Goal: Task Accomplishment & Management: Complete application form

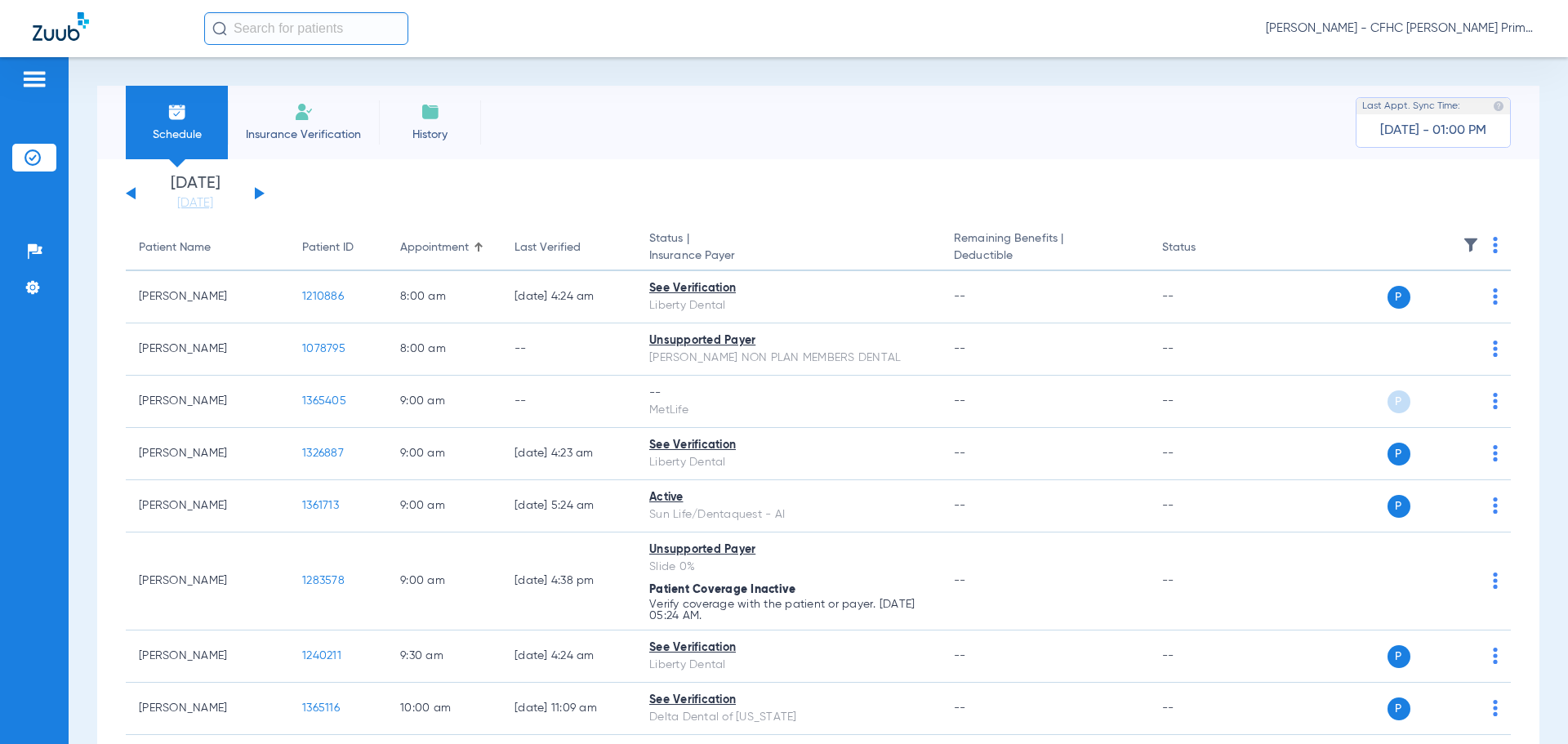
drag, startPoint x: 316, startPoint y: 127, endPoint x: 317, endPoint y: 143, distance: 16.0
click at [316, 127] on span "Insurance Verification" at bounding box center [303, 135] width 127 height 17
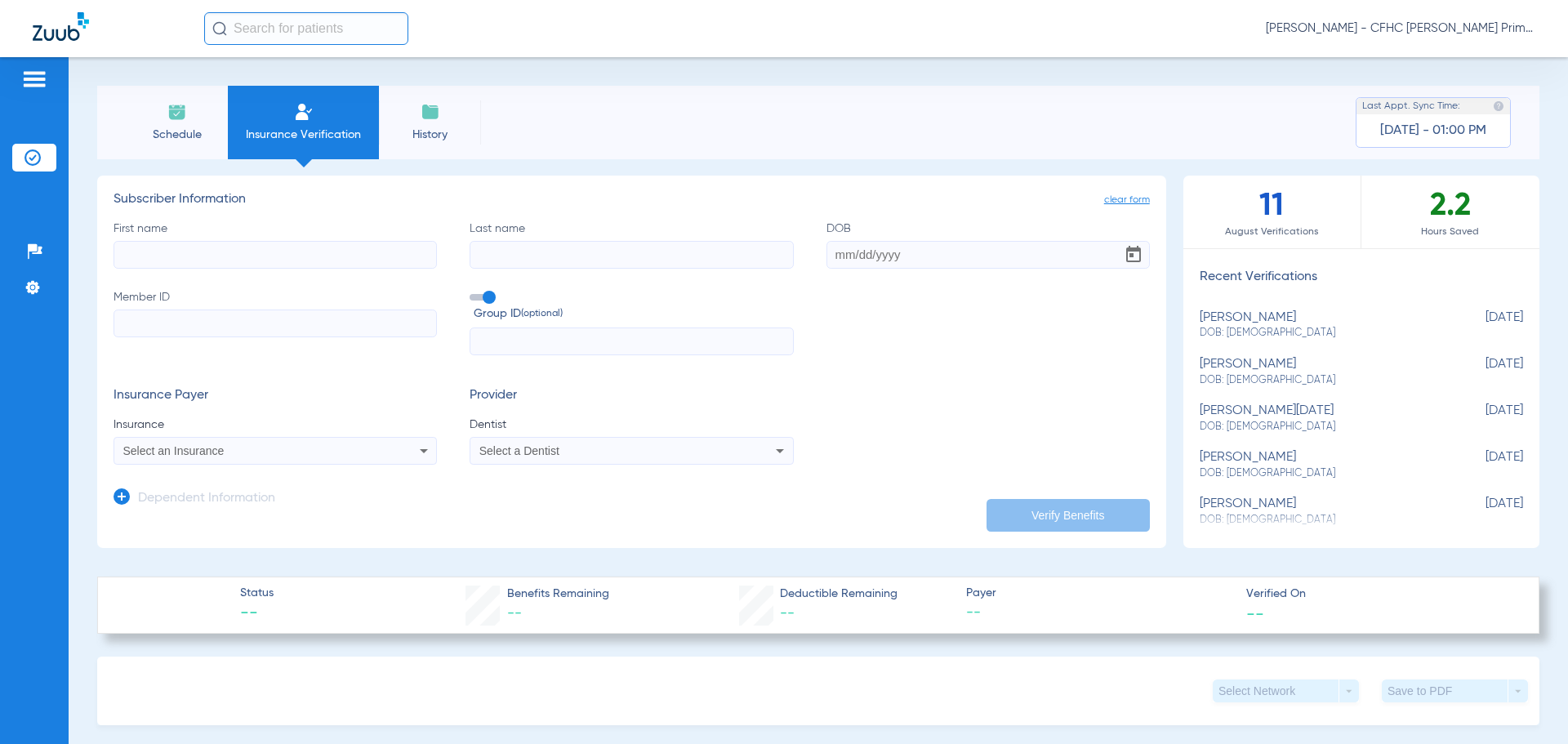
click at [326, 255] on input "First name" at bounding box center [275, 254] width 323 height 28
type input "d"
click at [529, 264] on input "Last name" at bounding box center [630, 254] width 323 height 28
drag, startPoint x: 305, startPoint y: 260, endPoint x: 0, endPoint y: 263, distance: 305.0
click at [0, 263] on div "Patients Insurance Verification Setup Help Center Settings Schedule Insurance V…" at bounding box center [784, 429] width 1568 height 744
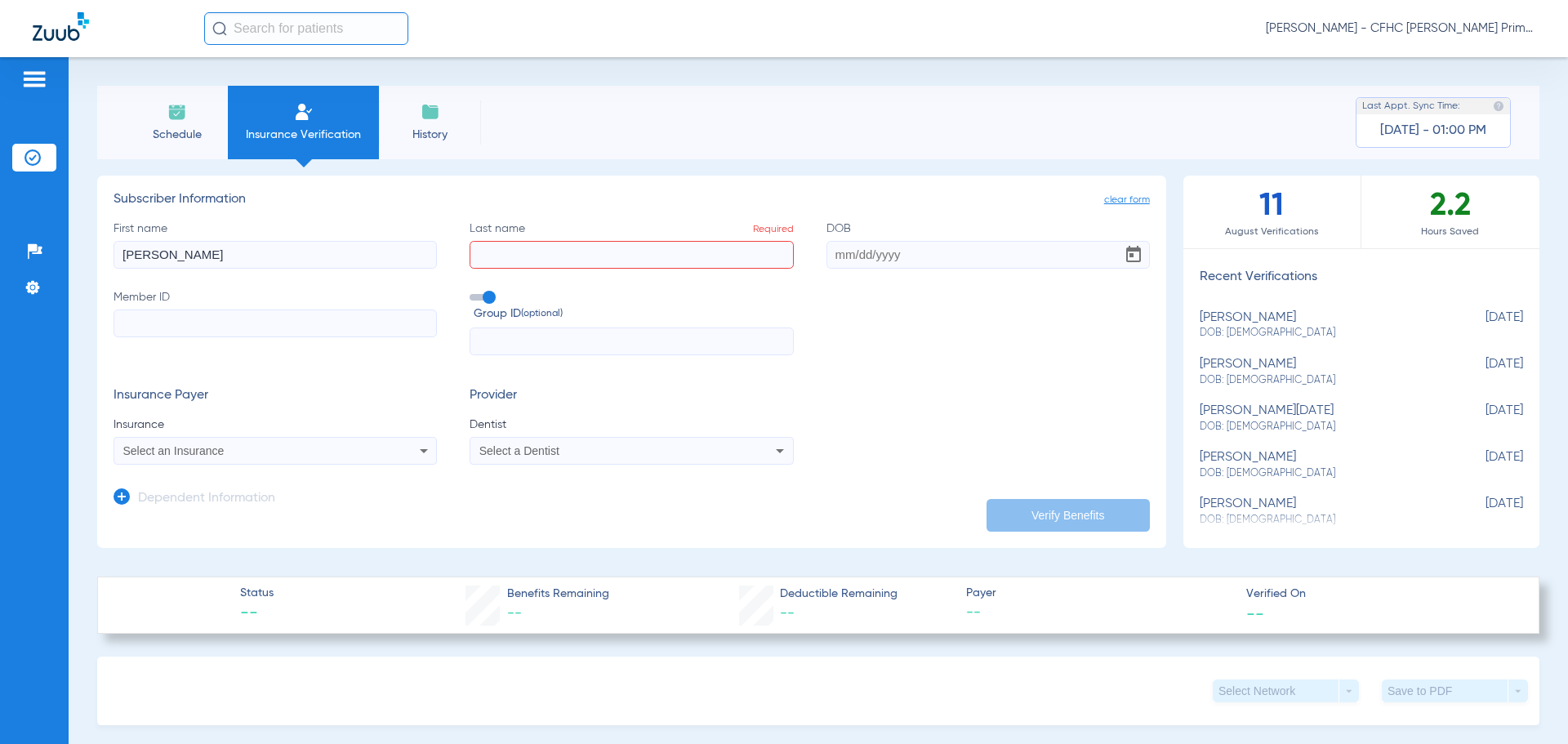
type input "[PERSON_NAME]"
click at [529, 247] on input "Last name Required" at bounding box center [630, 254] width 323 height 28
type input "[PERSON_NAME]"
click at [833, 256] on input "DOB" at bounding box center [988, 254] width 323 height 28
click at [840, 258] on input "03041987" at bounding box center [988, 254] width 323 height 28
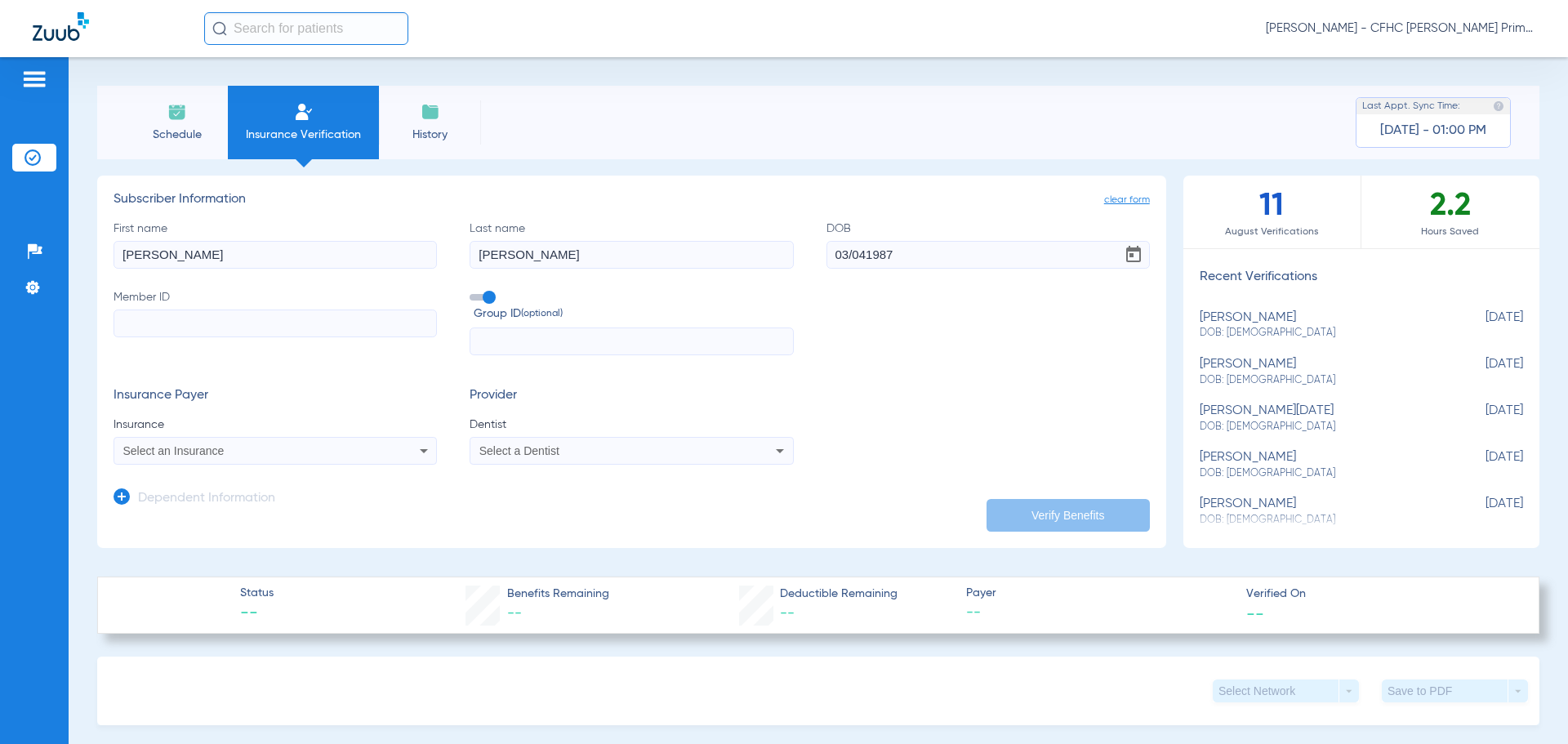
click at [861, 254] on input "03/041987" at bounding box center [988, 254] width 323 height 28
type input "[DATE]"
click at [482, 296] on span at bounding box center [481, 297] width 24 height 6
click at [473, 291] on input "Group ID (optional)" at bounding box center [473, 291] width 0 height 0
click at [374, 327] on input "Member ID" at bounding box center [275, 323] width 323 height 28
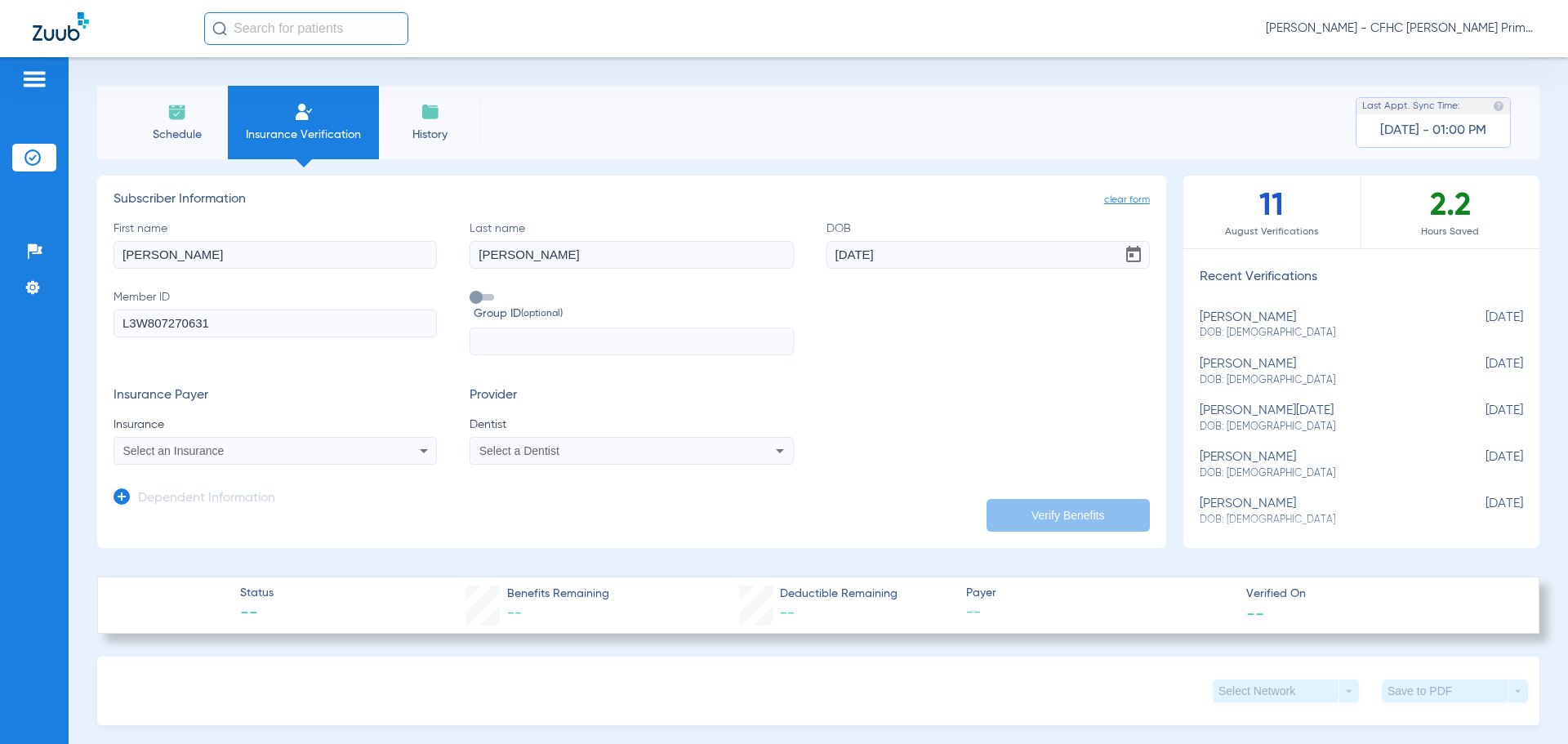
type input "L3W807270631"
click at [371, 445] on div "Select an Insurance" at bounding box center [276, 450] width 322 height 19
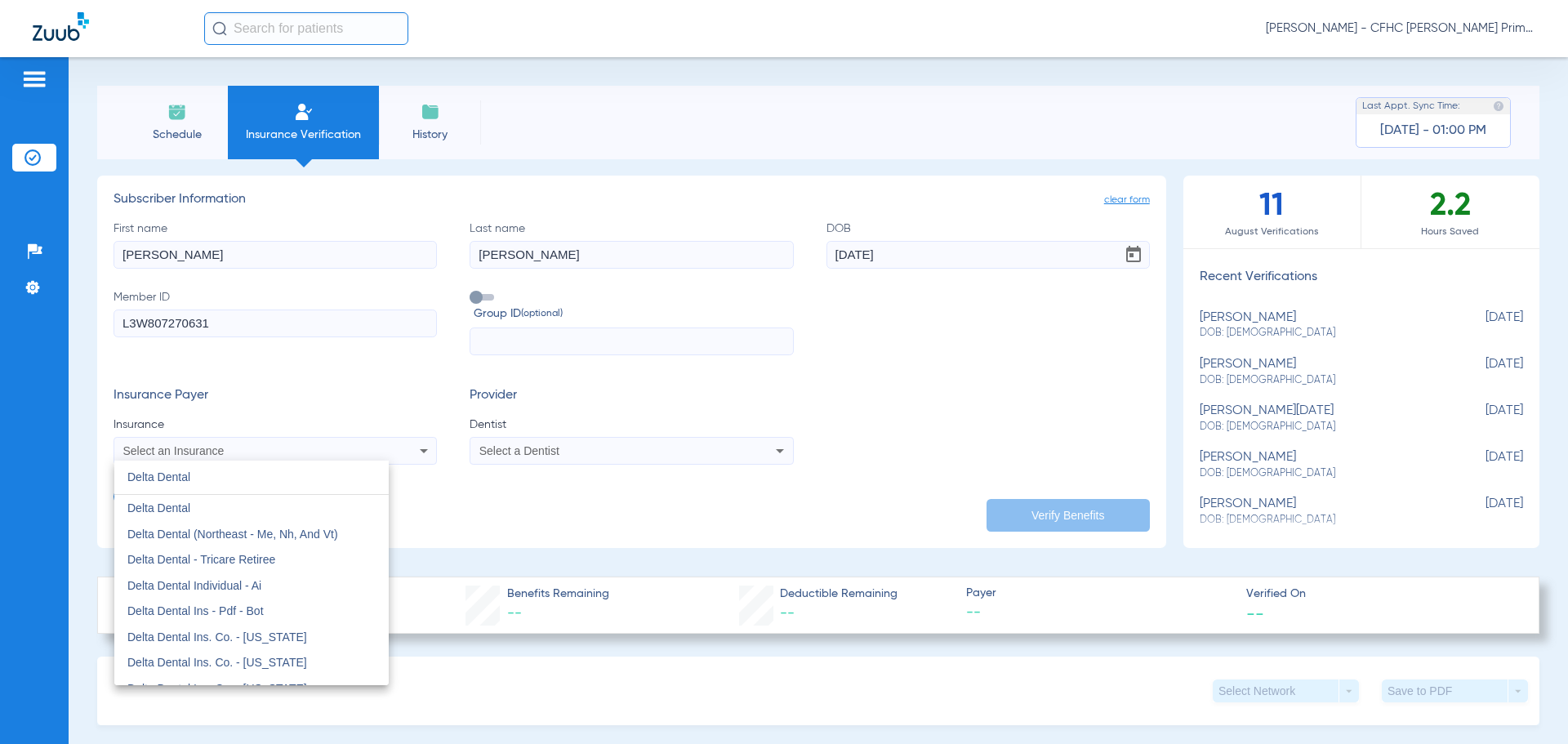
type input "Delta Dental"
click at [490, 448] on div at bounding box center [784, 372] width 1568 height 744
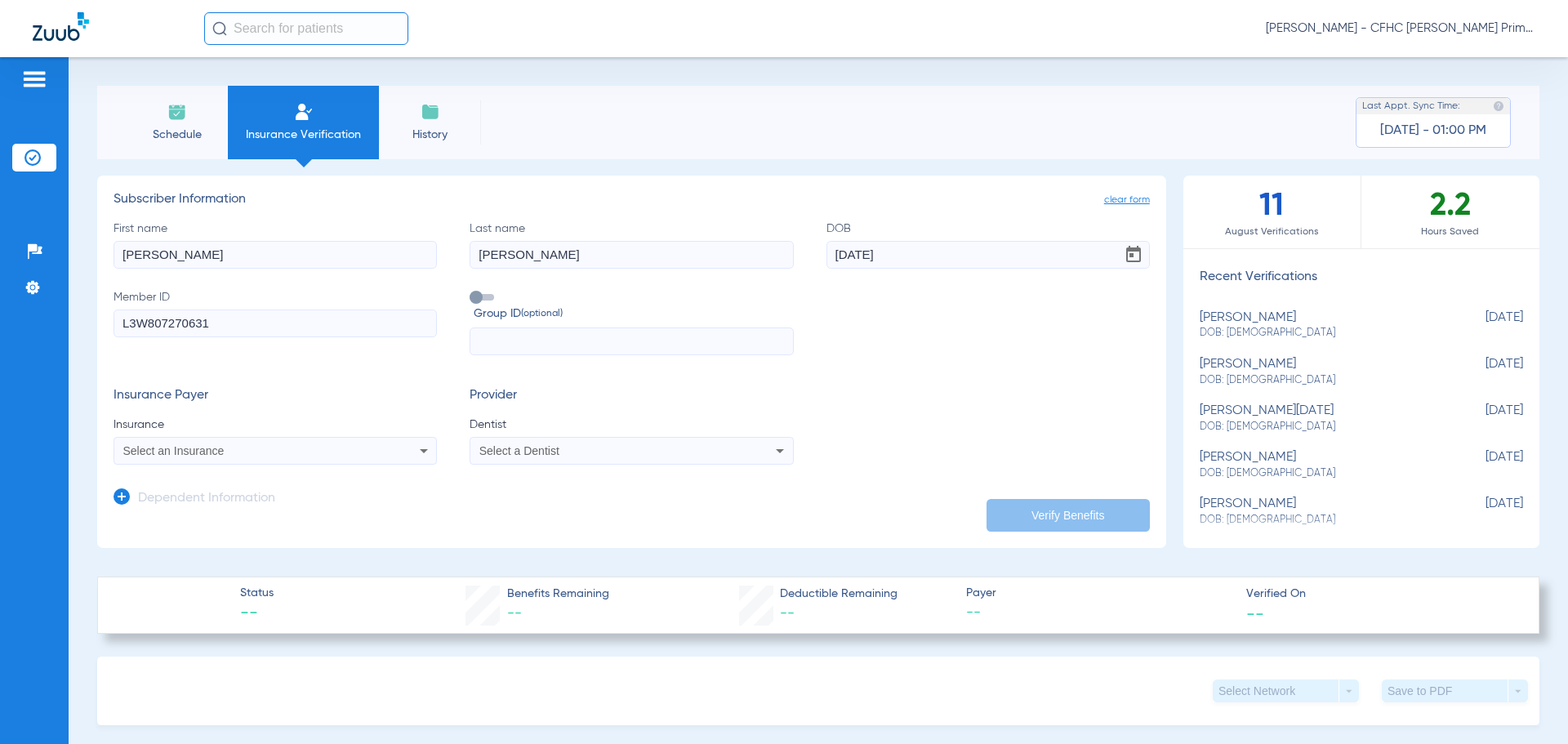
click at [490, 448] on span "Select a Dentist" at bounding box center [519, 451] width 80 height 13
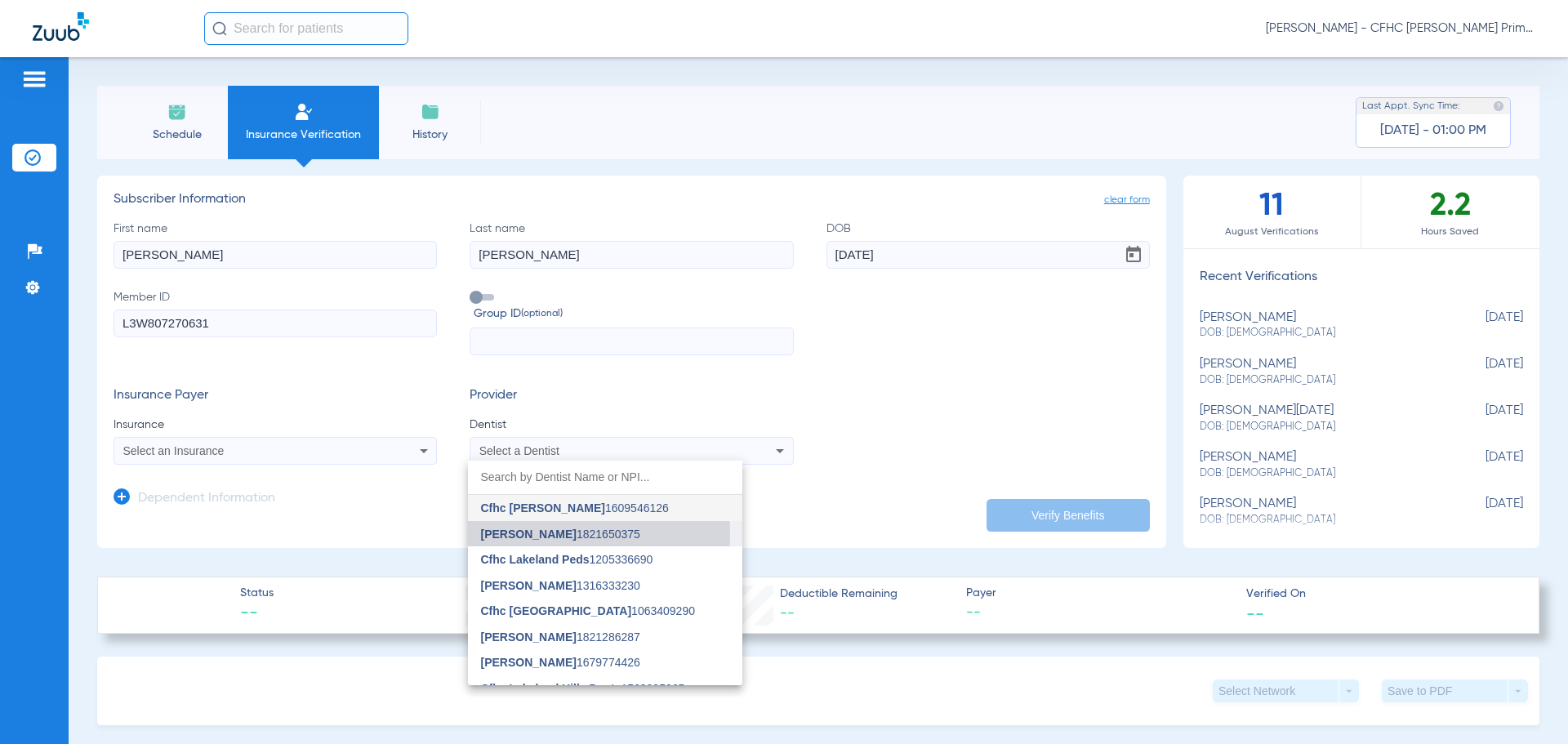
click at [504, 532] on span "[PERSON_NAME]" at bounding box center [529, 534] width 95 height 13
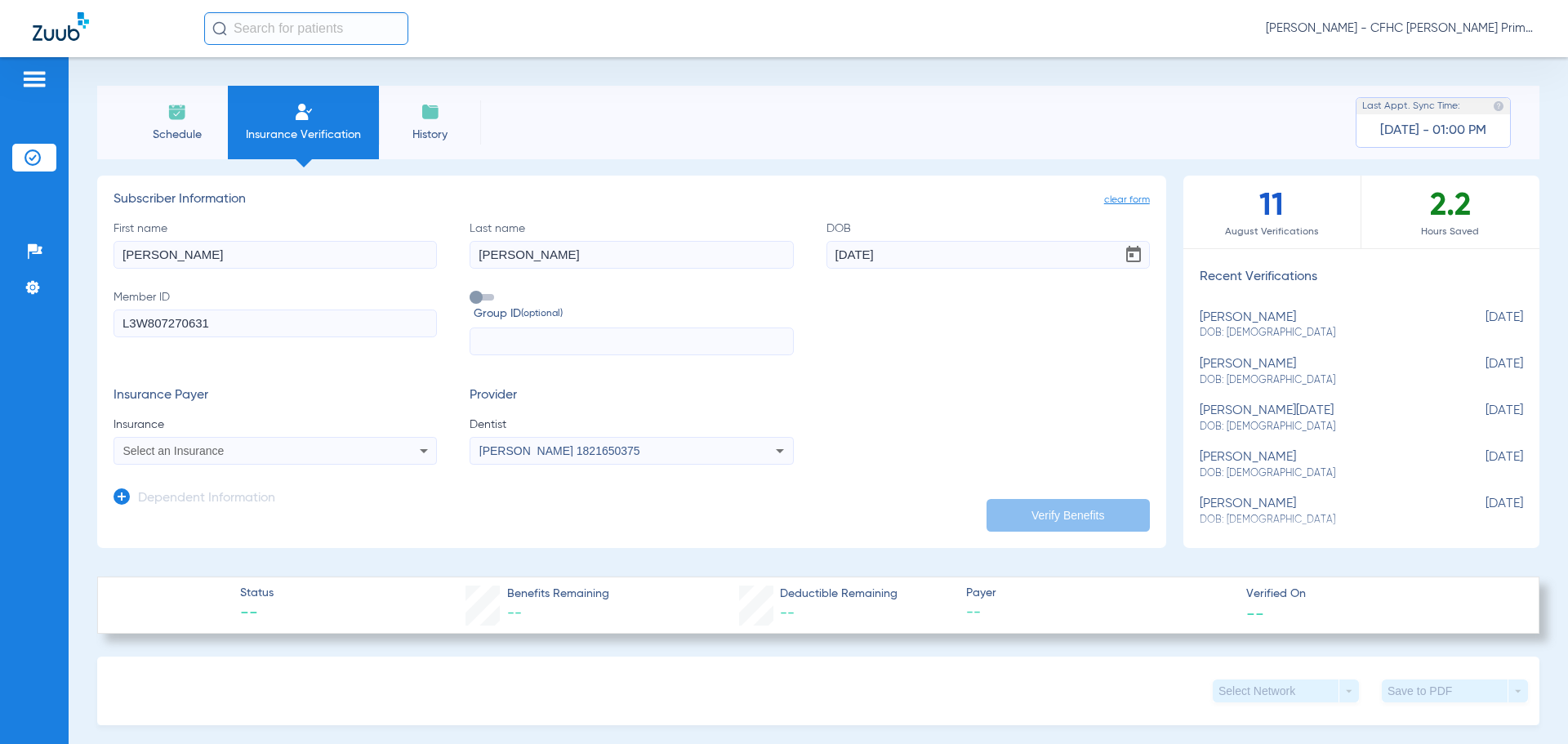
click at [327, 444] on div "Select an Insurance" at bounding box center [276, 450] width 322 height 19
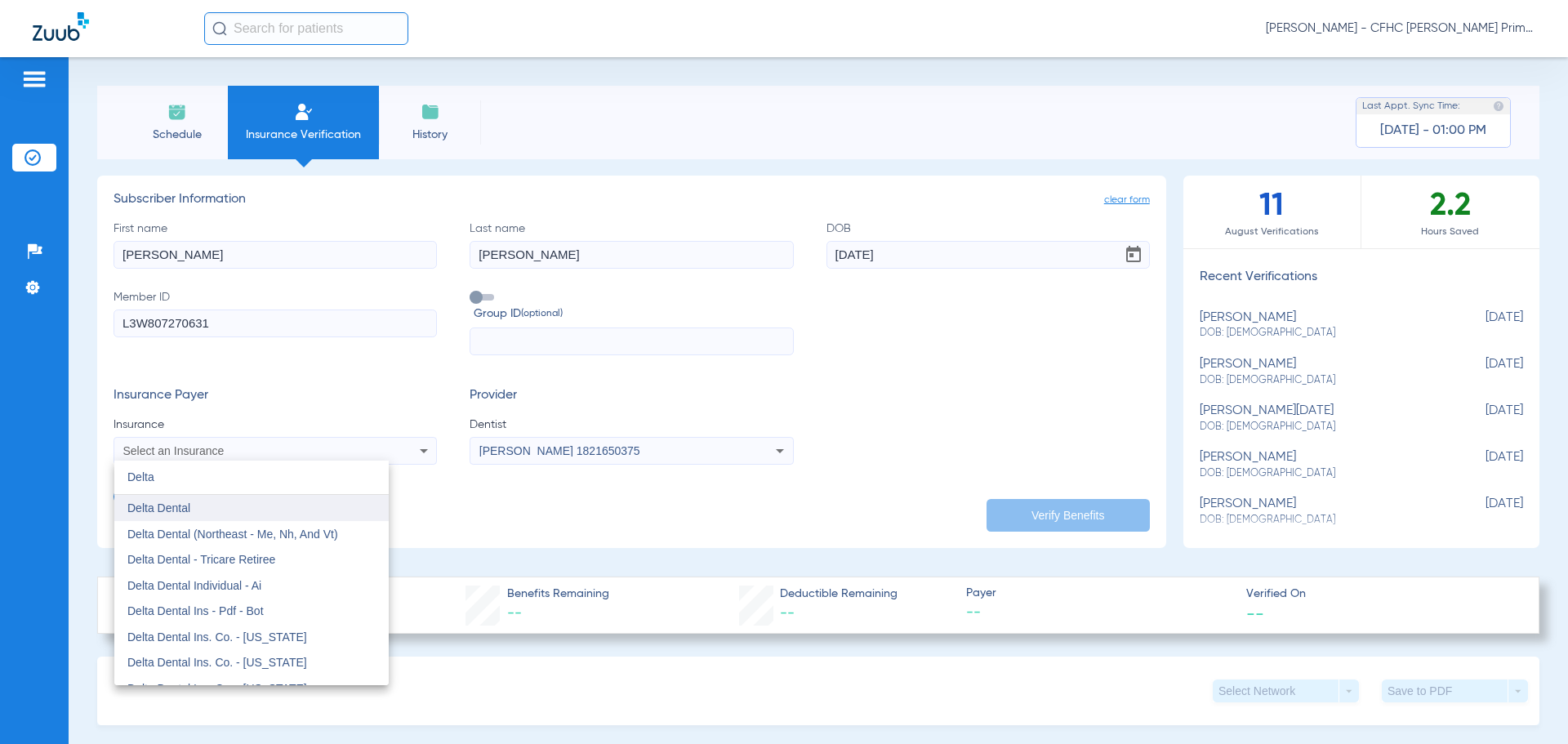
type input "Delta"
click at [286, 507] on mat-option "Delta Dental" at bounding box center [252, 508] width 274 height 26
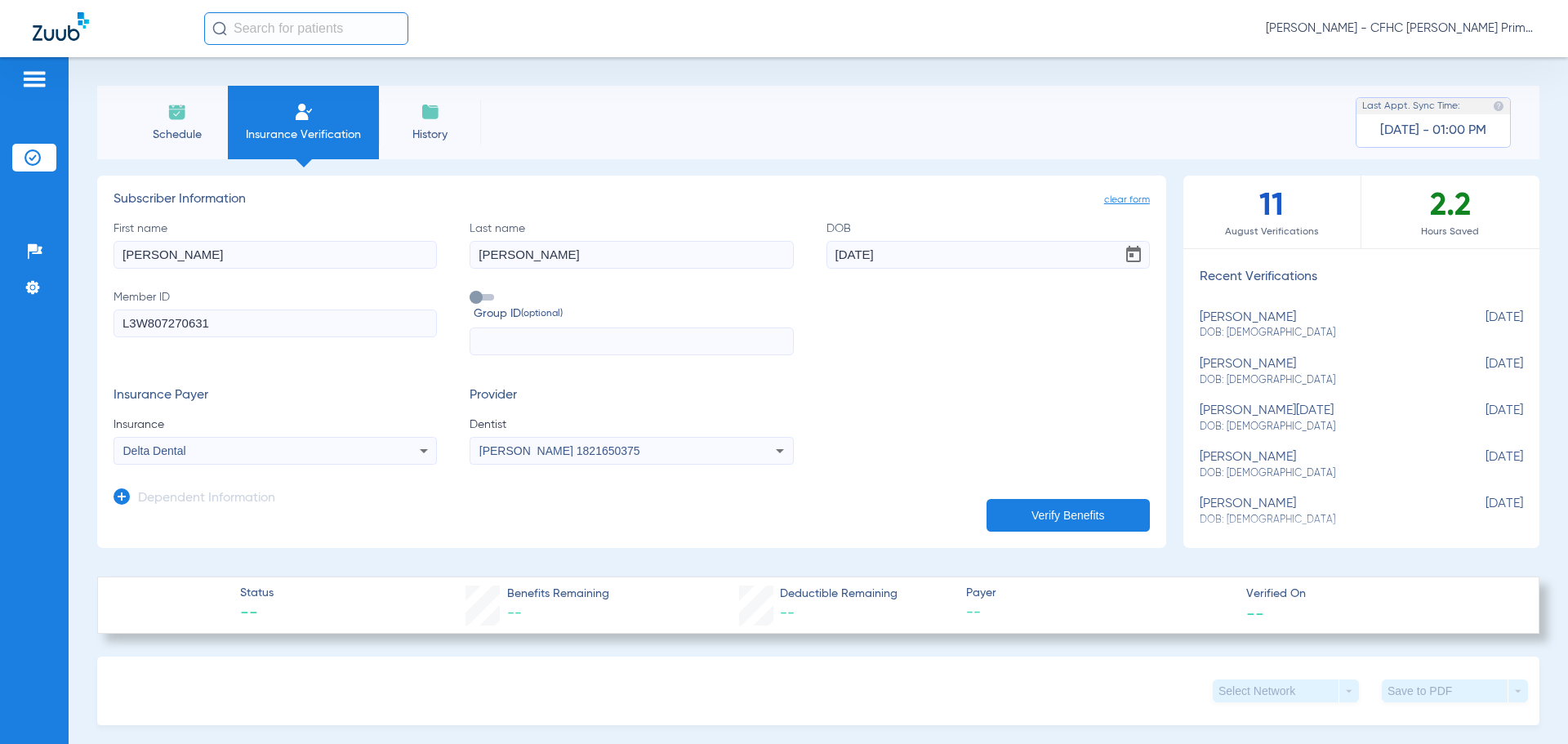
click at [1015, 509] on button "Verify Benefits" at bounding box center [1068, 515] width 163 height 32
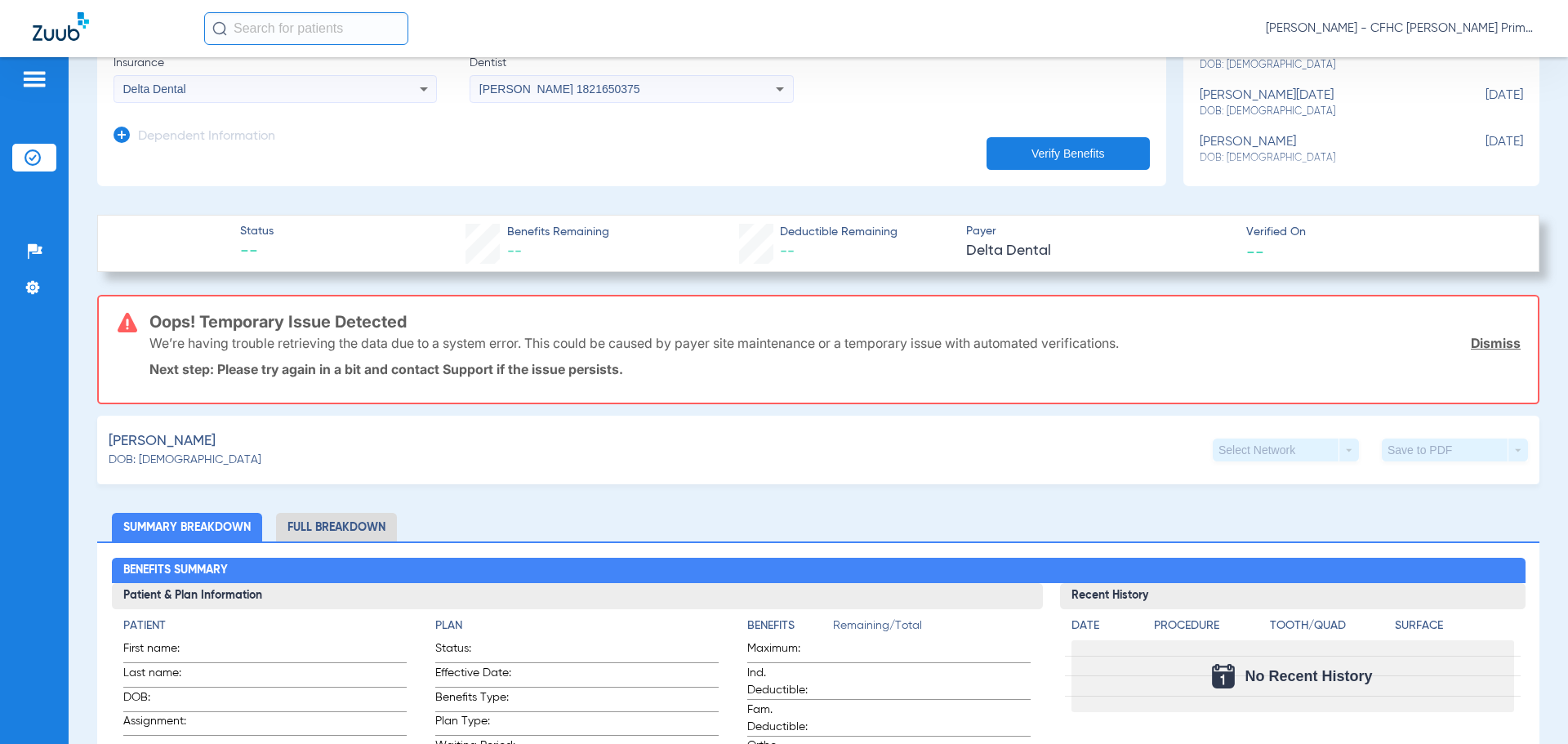
scroll to position [408, 0]
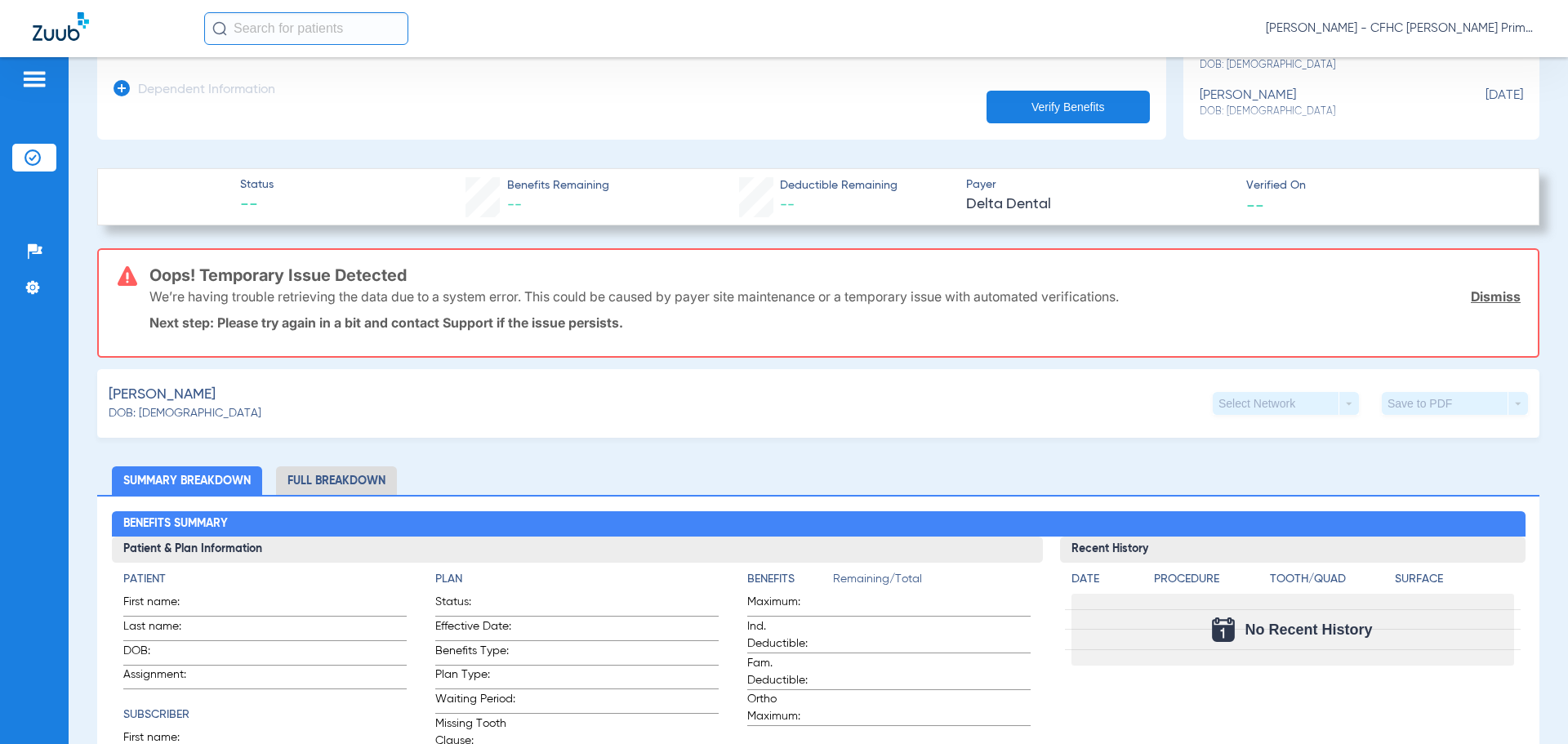
click at [1488, 298] on link "Dismiss" at bounding box center [1496, 296] width 50 height 17
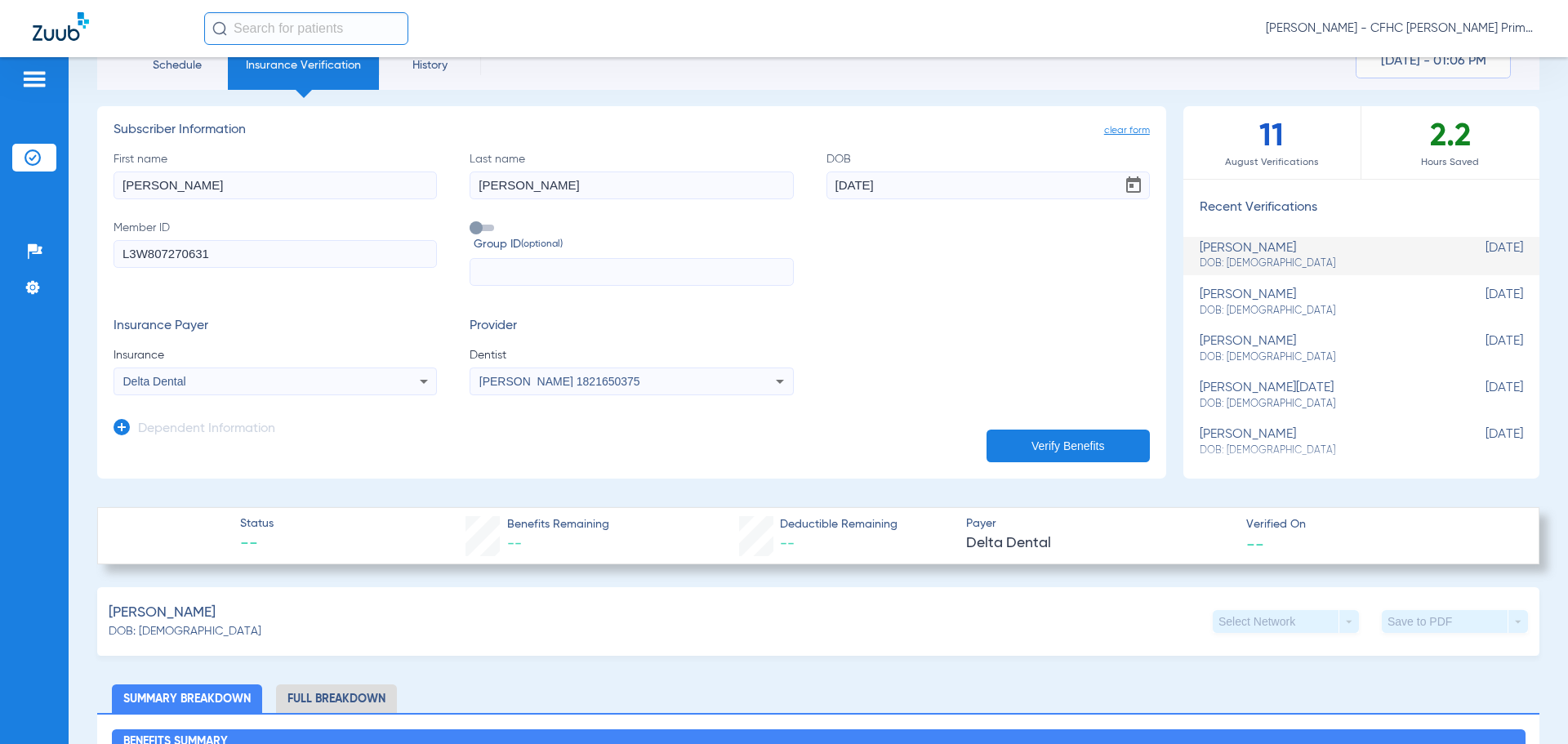
scroll to position [0, 0]
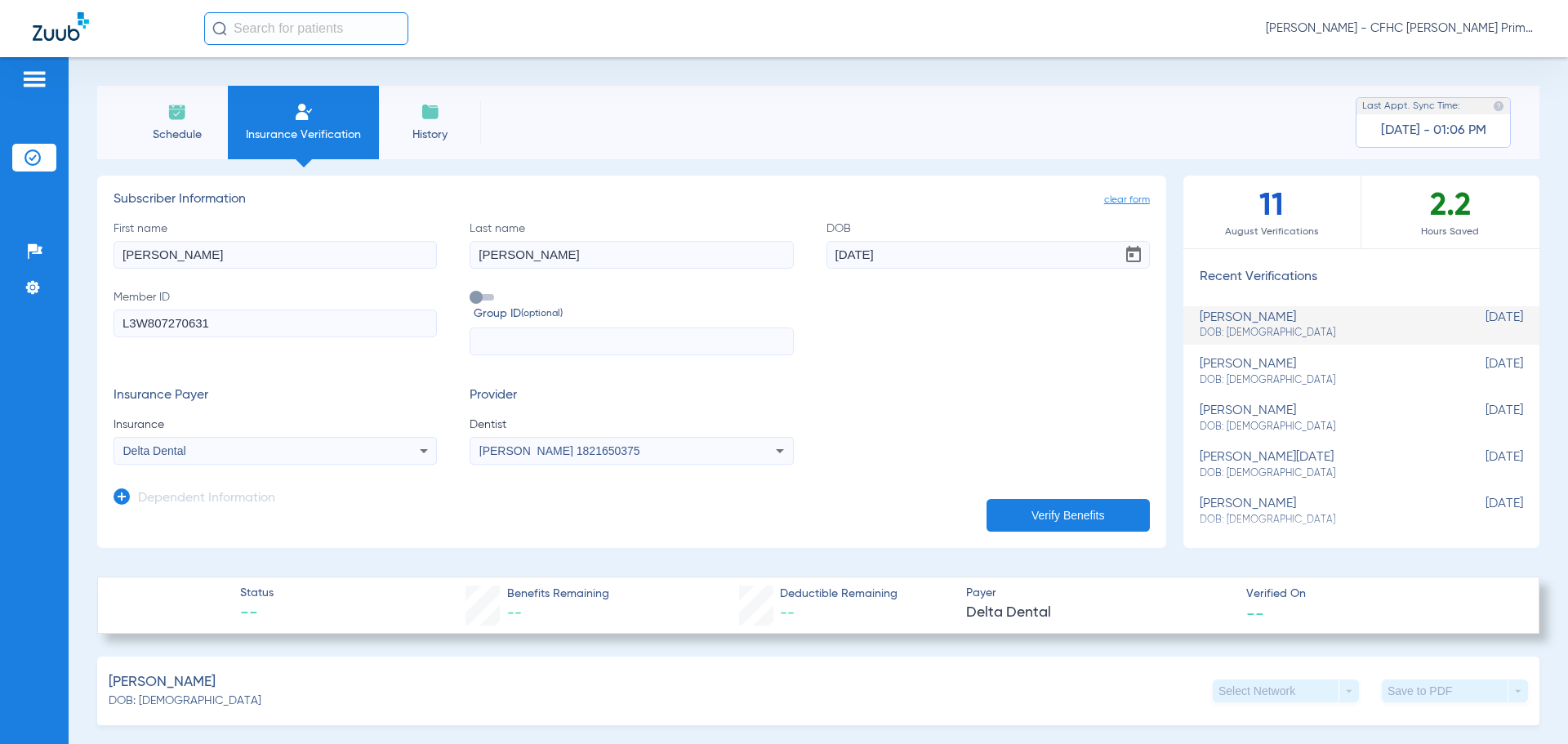
click at [1015, 519] on button "Verify Benefits" at bounding box center [1068, 515] width 163 height 32
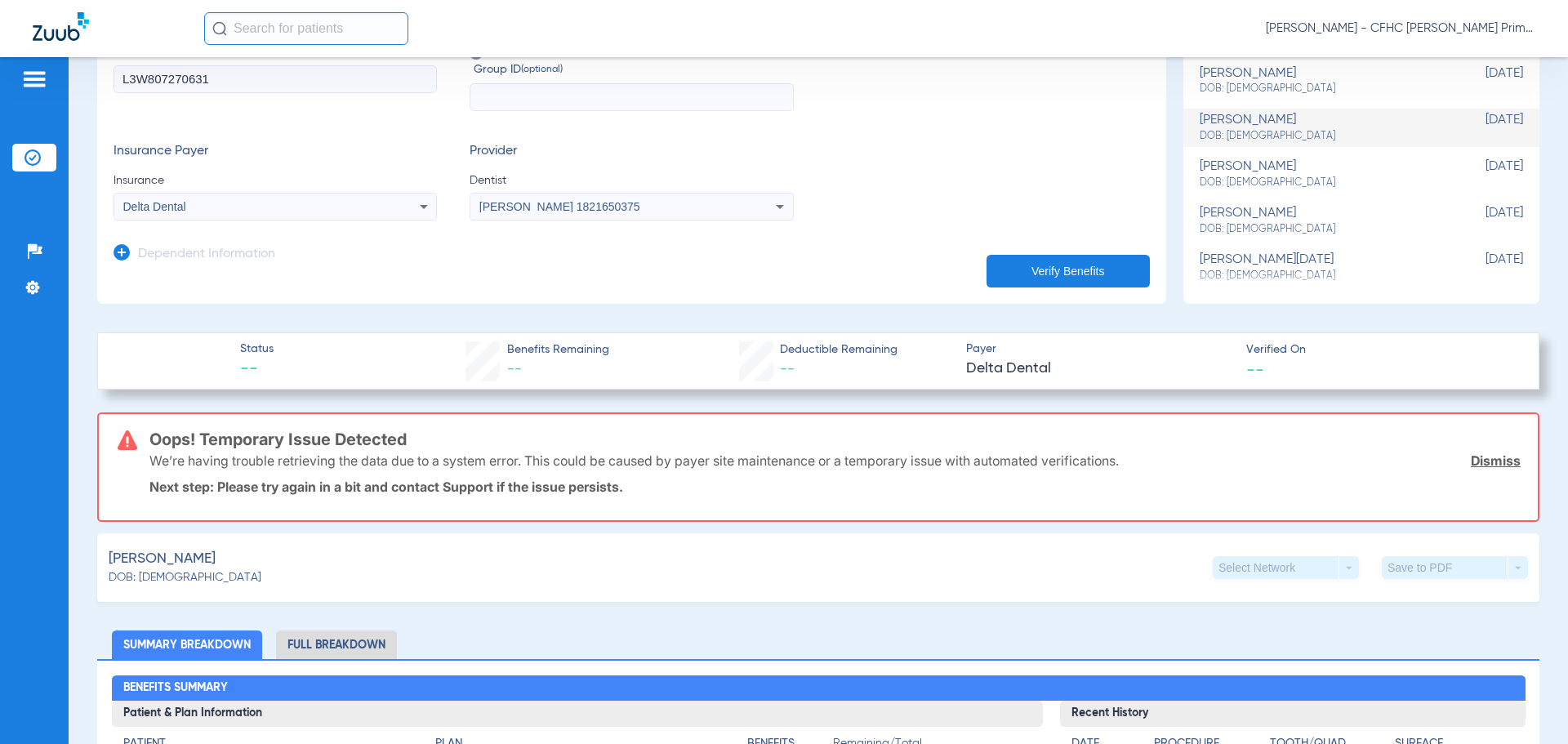
scroll to position [245, 0]
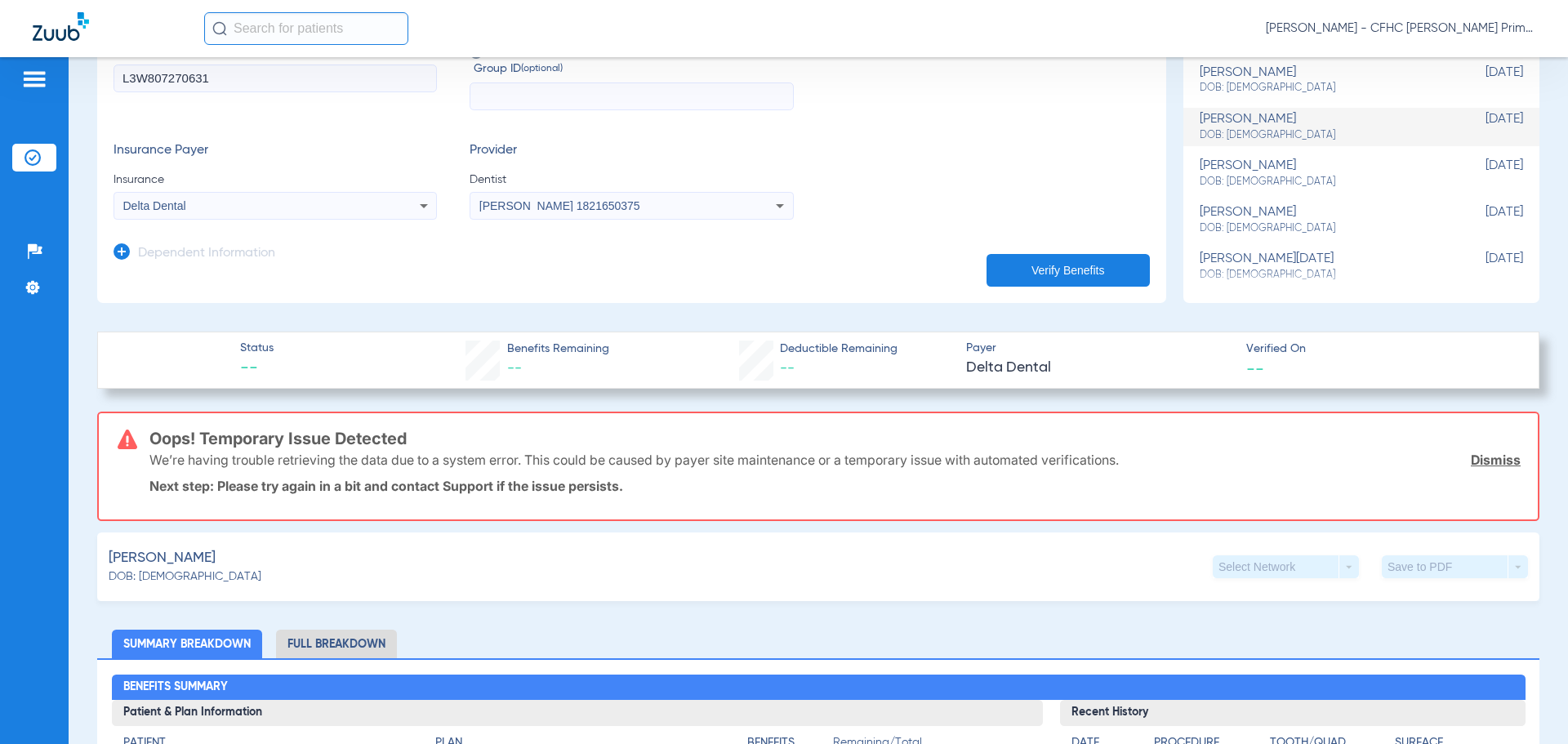
click at [1497, 454] on link "Dismiss" at bounding box center [1496, 460] width 50 height 17
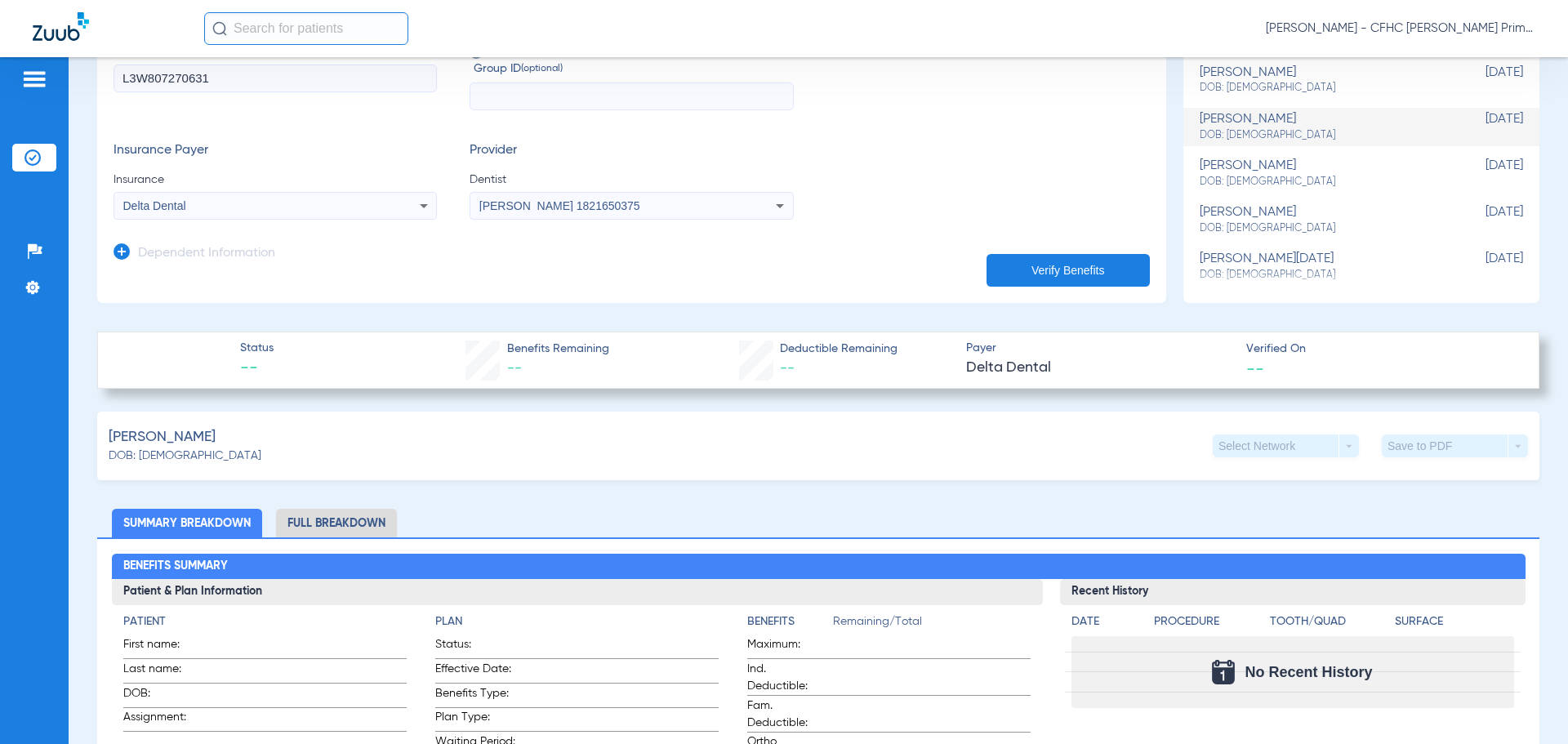
click at [1040, 267] on button "Verify Benefits" at bounding box center [1068, 269] width 163 height 32
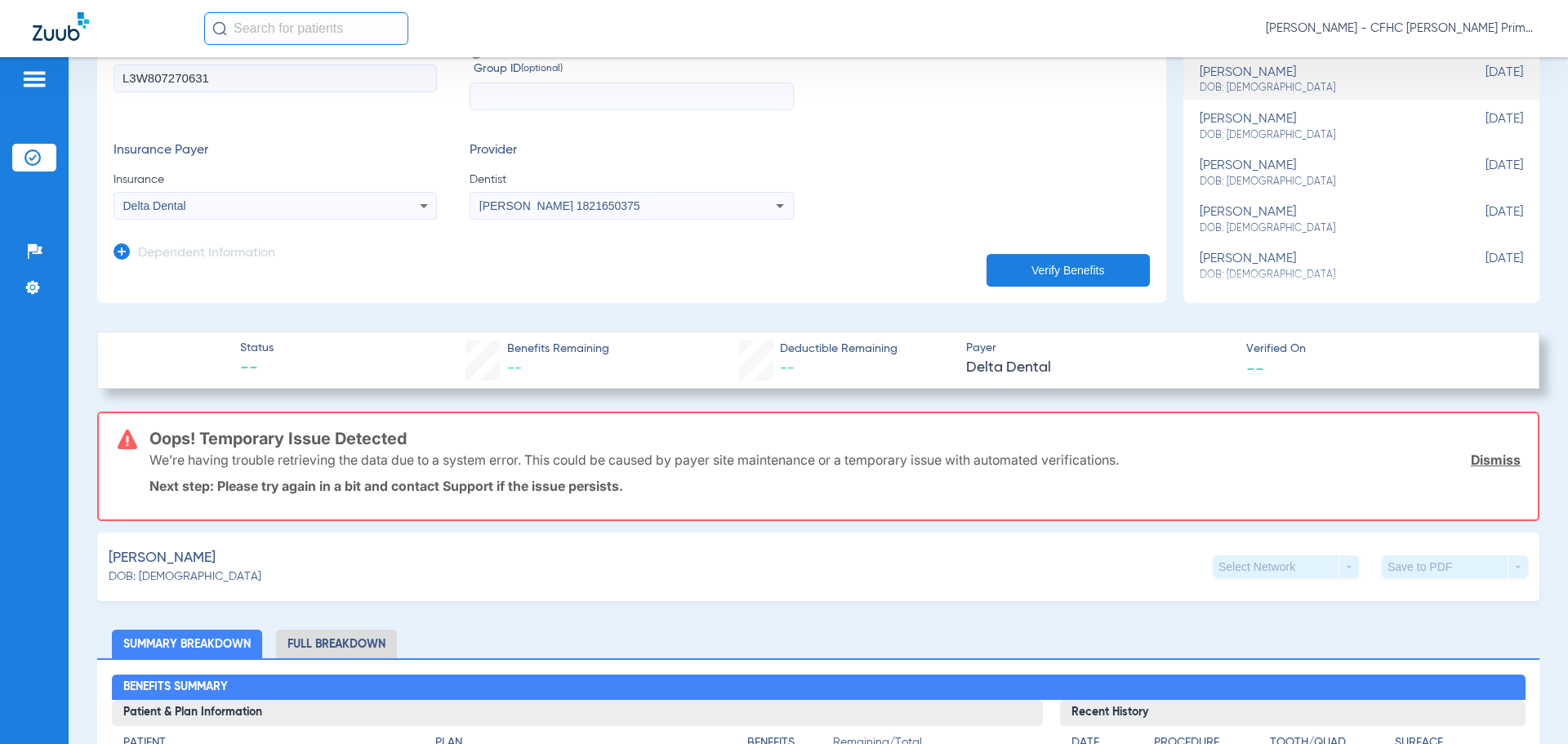
scroll to position [0, 0]
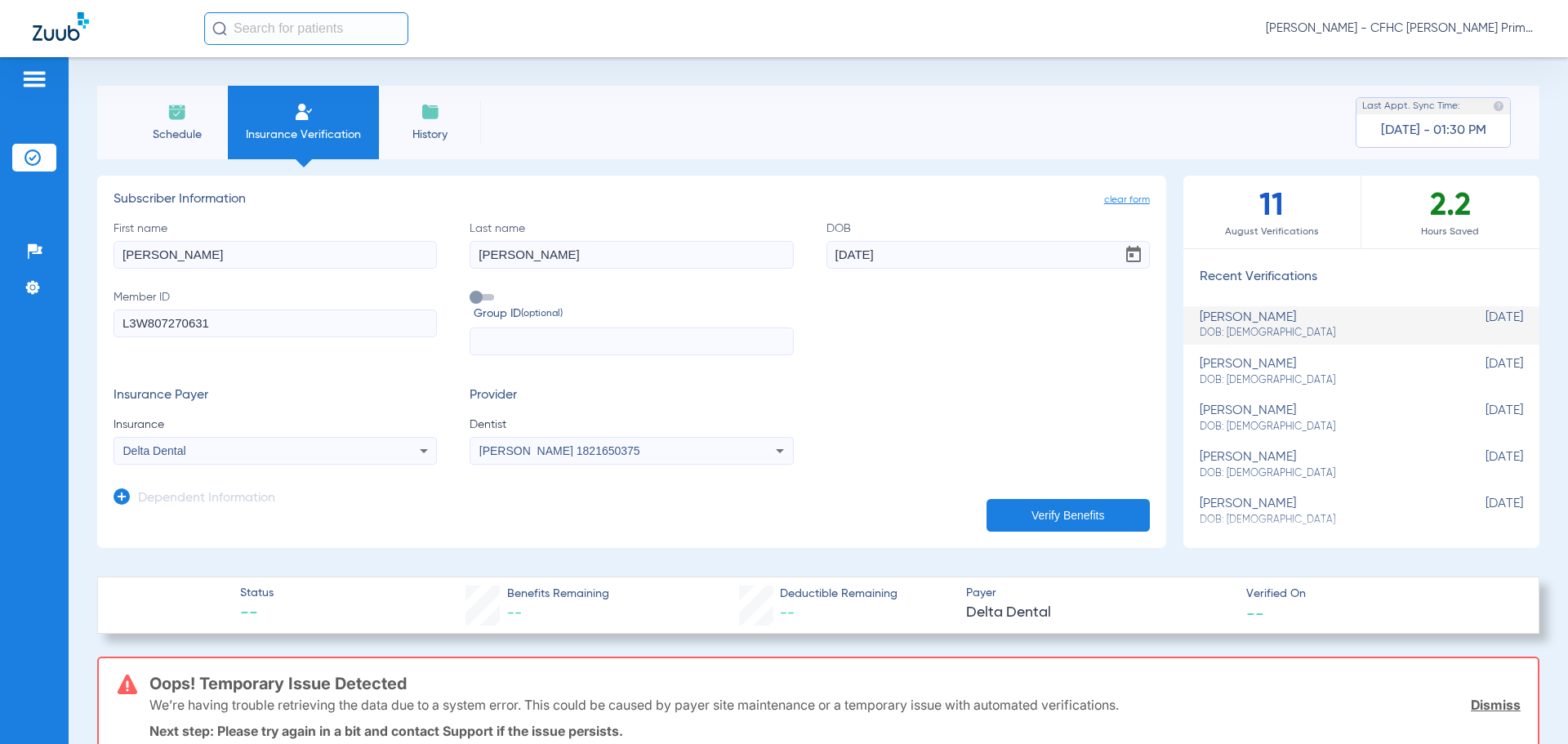
drag, startPoint x: 237, startPoint y: 324, endPoint x: 100, endPoint y: 343, distance: 138.3
click at [100, 343] on app-manual-verification-form "clear form Subscriber Information First name [PERSON_NAME] Last name [PERSON_NA…" at bounding box center [631, 362] width 1069 height 372
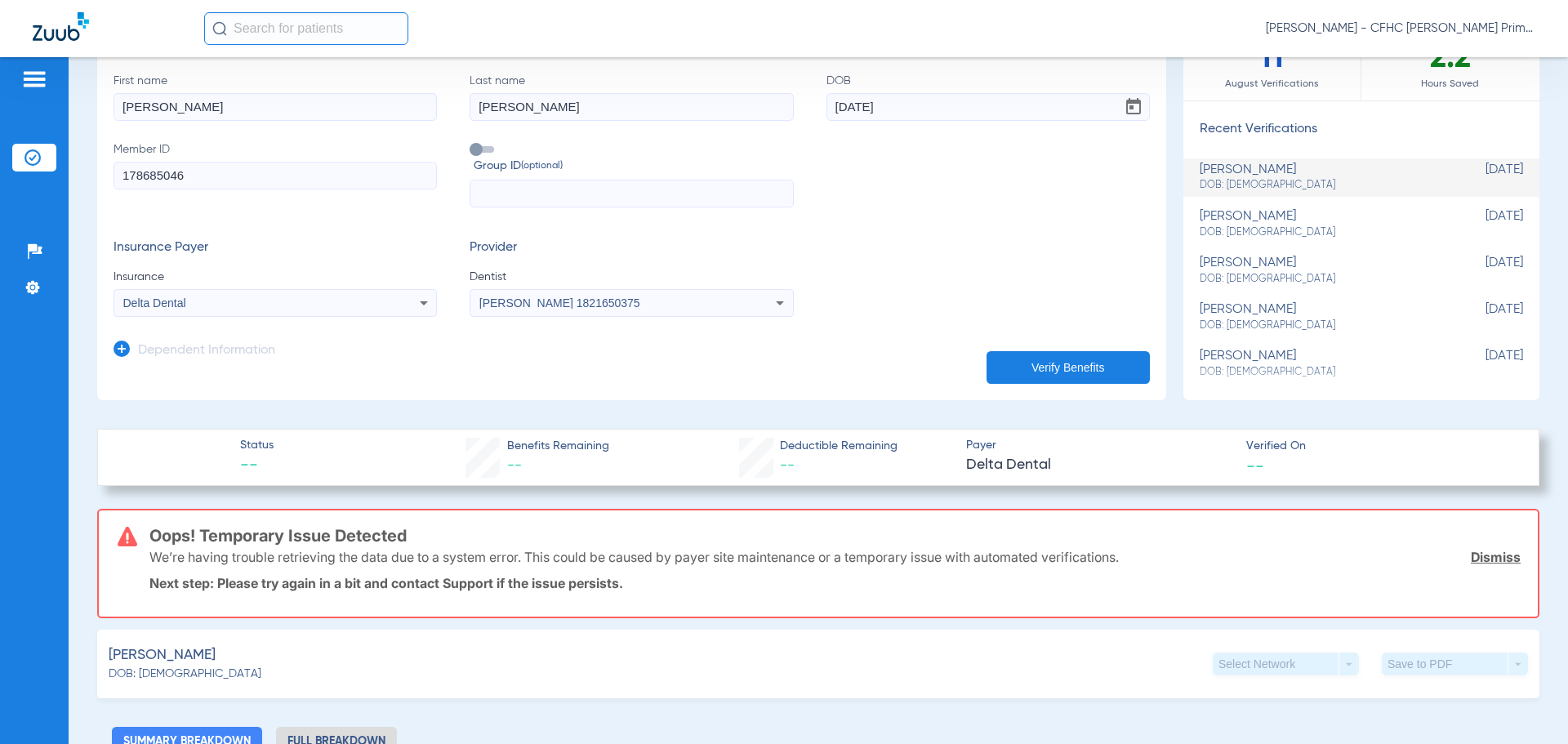
scroll to position [163, 0]
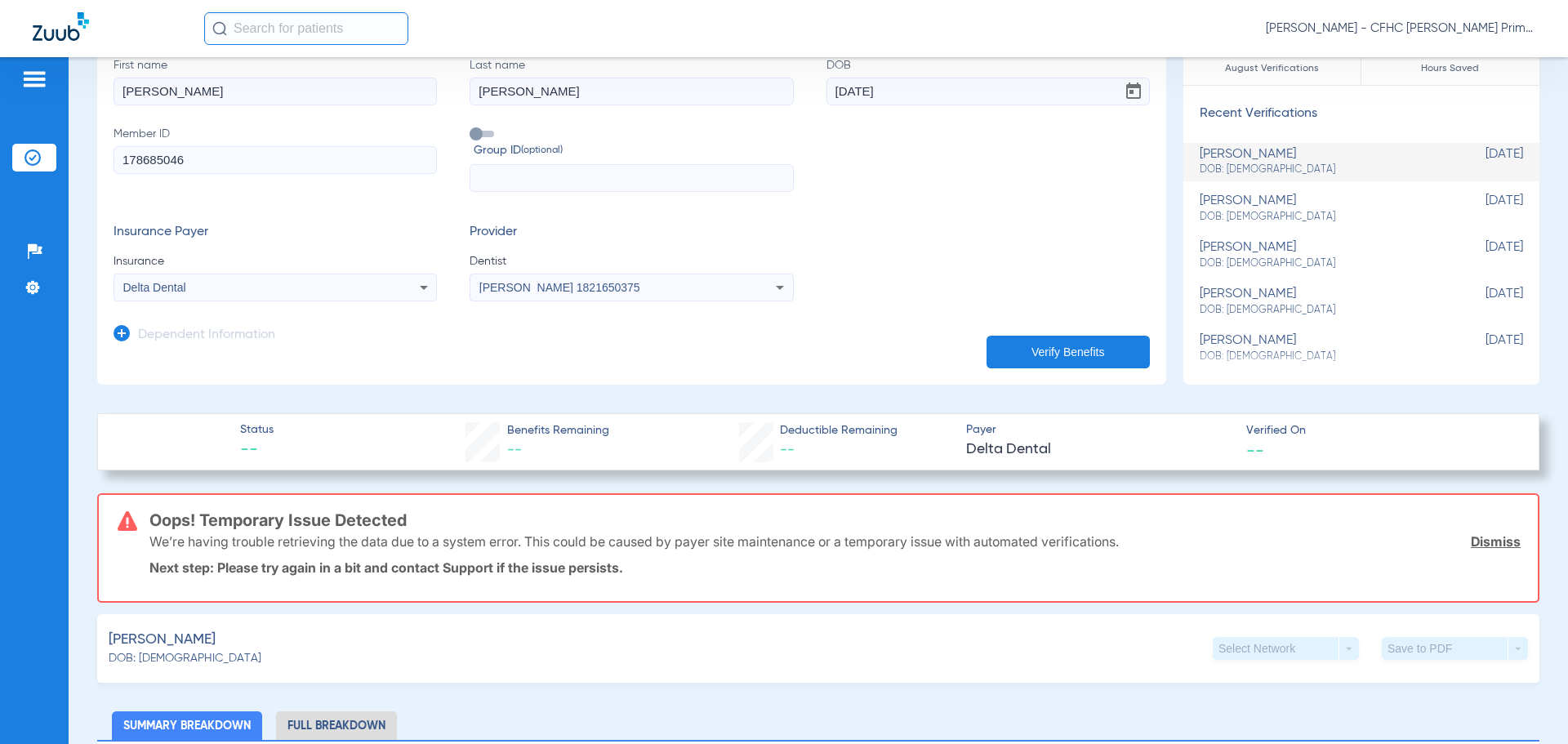
click at [1471, 541] on link "Dismiss" at bounding box center [1496, 541] width 50 height 17
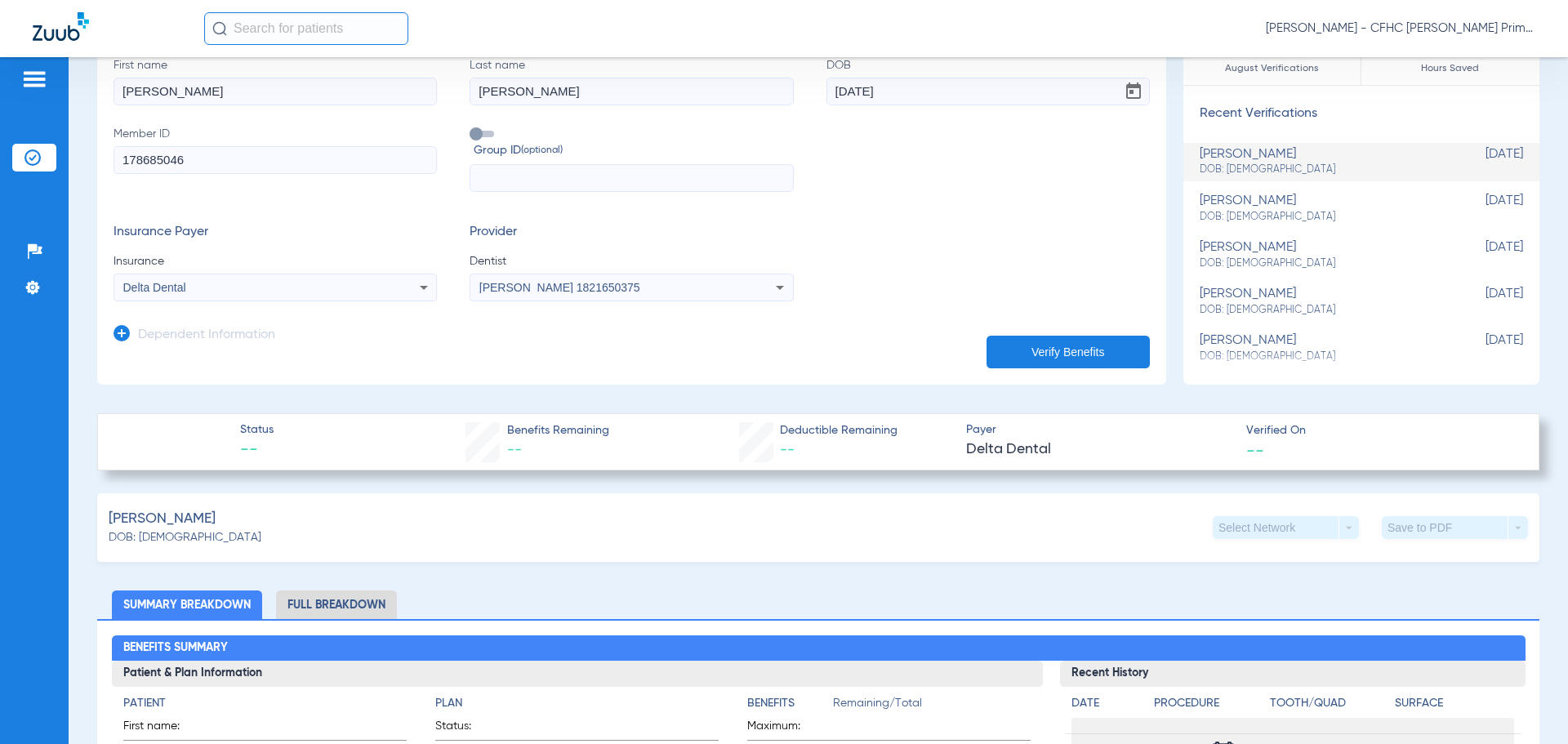
click at [1071, 348] on button "Verify Benefits" at bounding box center [1068, 352] width 163 height 32
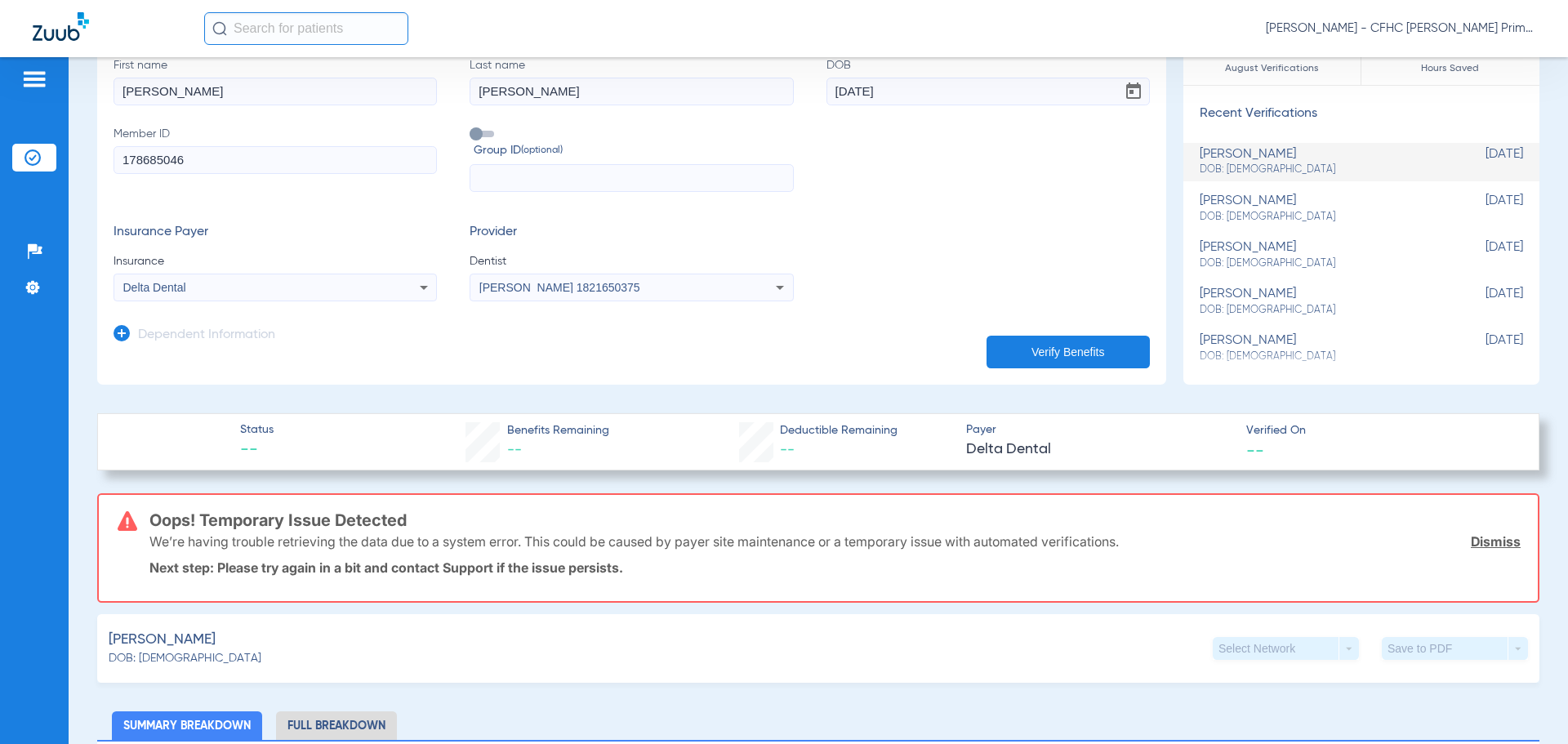
click at [1499, 542] on link "Dismiss" at bounding box center [1496, 541] width 50 height 17
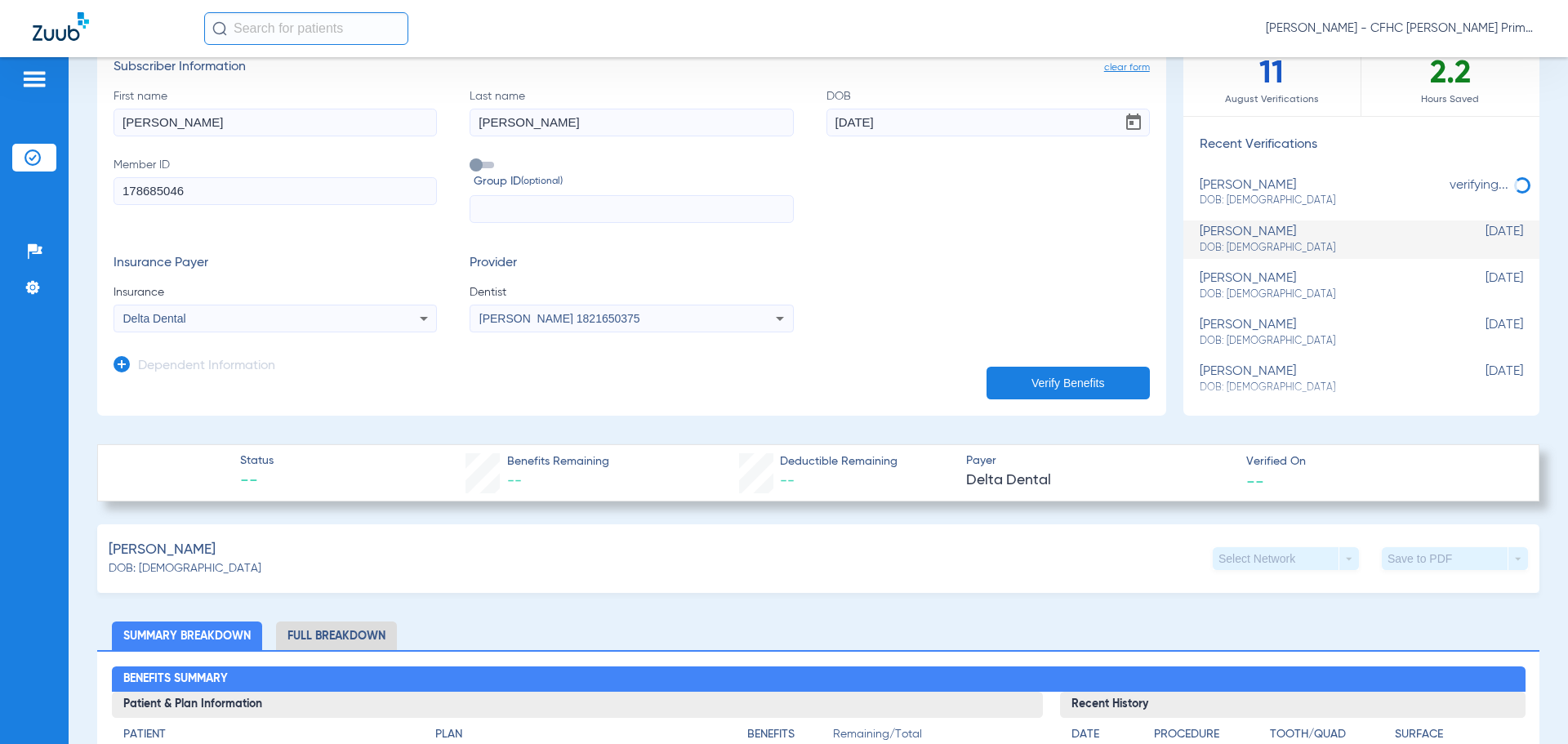
scroll to position [0, 0]
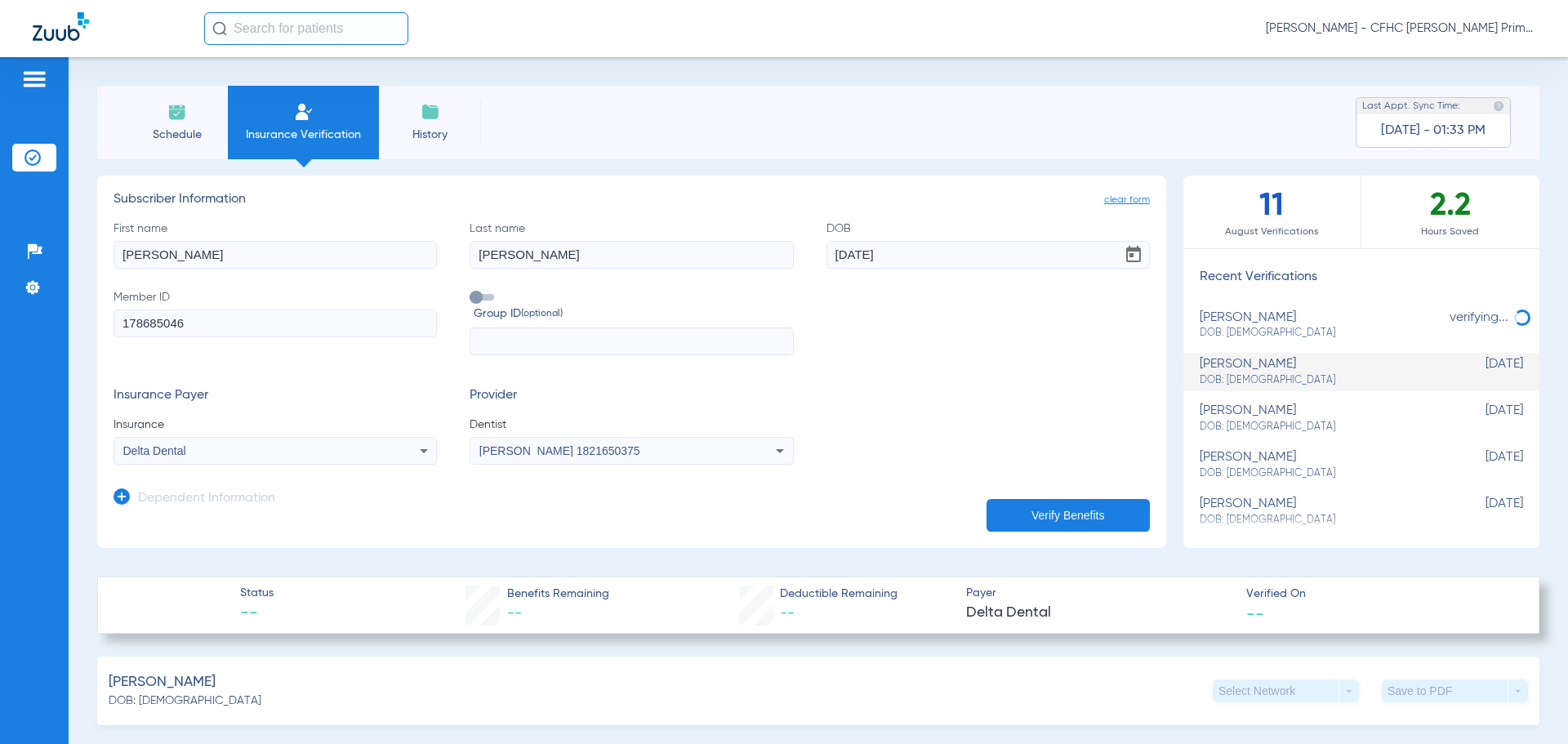
click at [1023, 516] on button "Verify Benefits" at bounding box center [1068, 515] width 163 height 32
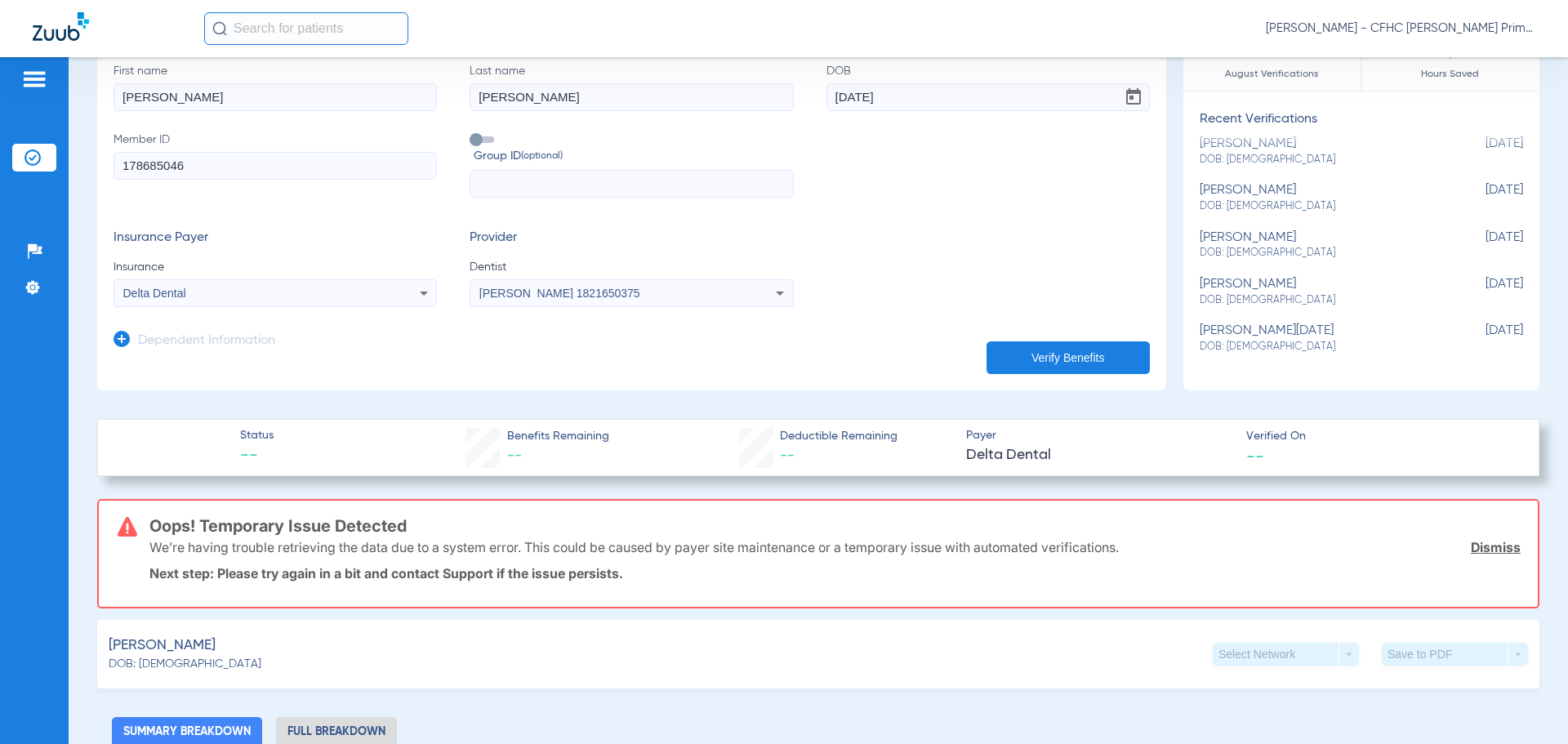
scroll to position [163, 0]
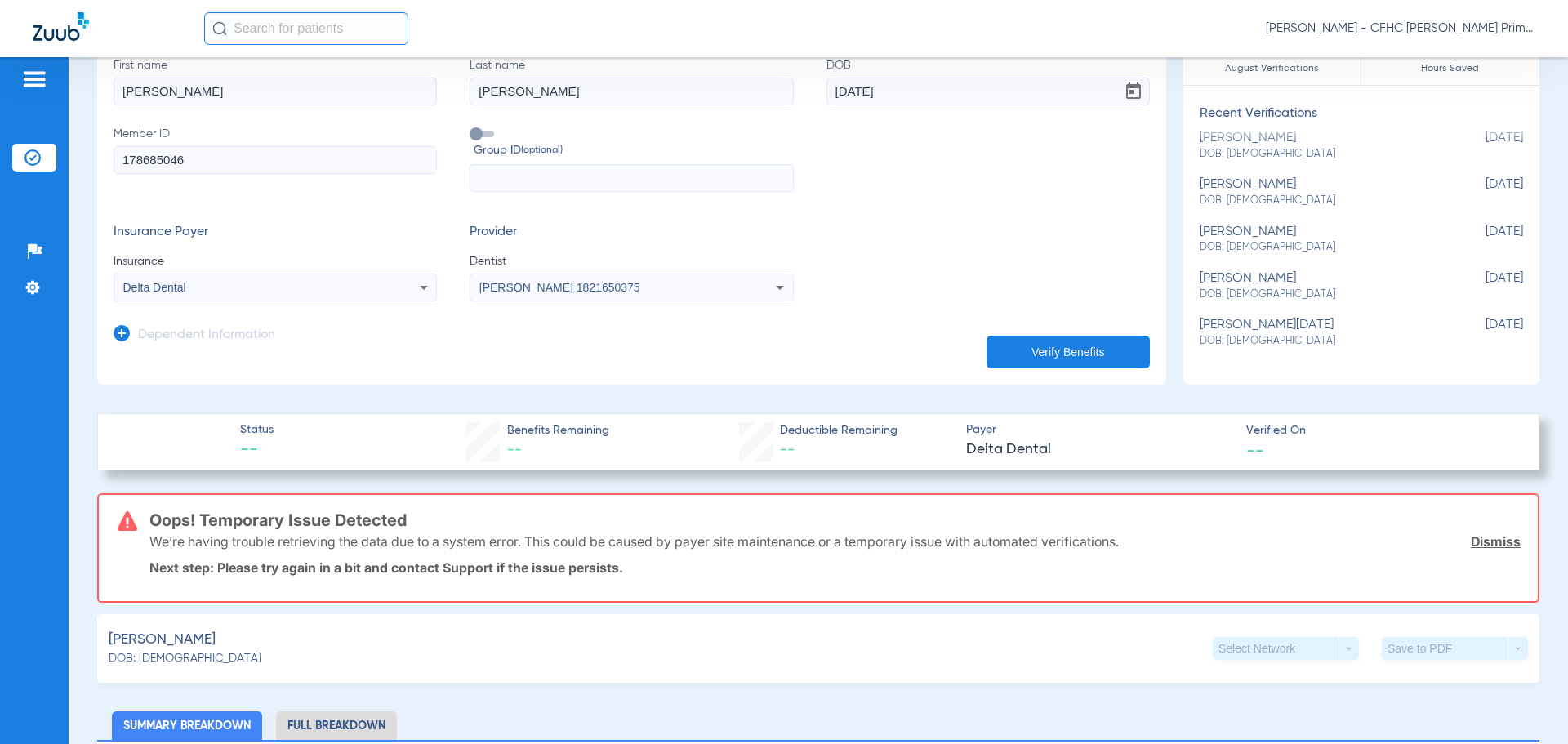
click at [1476, 544] on link "Dismiss" at bounding box center [1496, 541] width 50 height 17
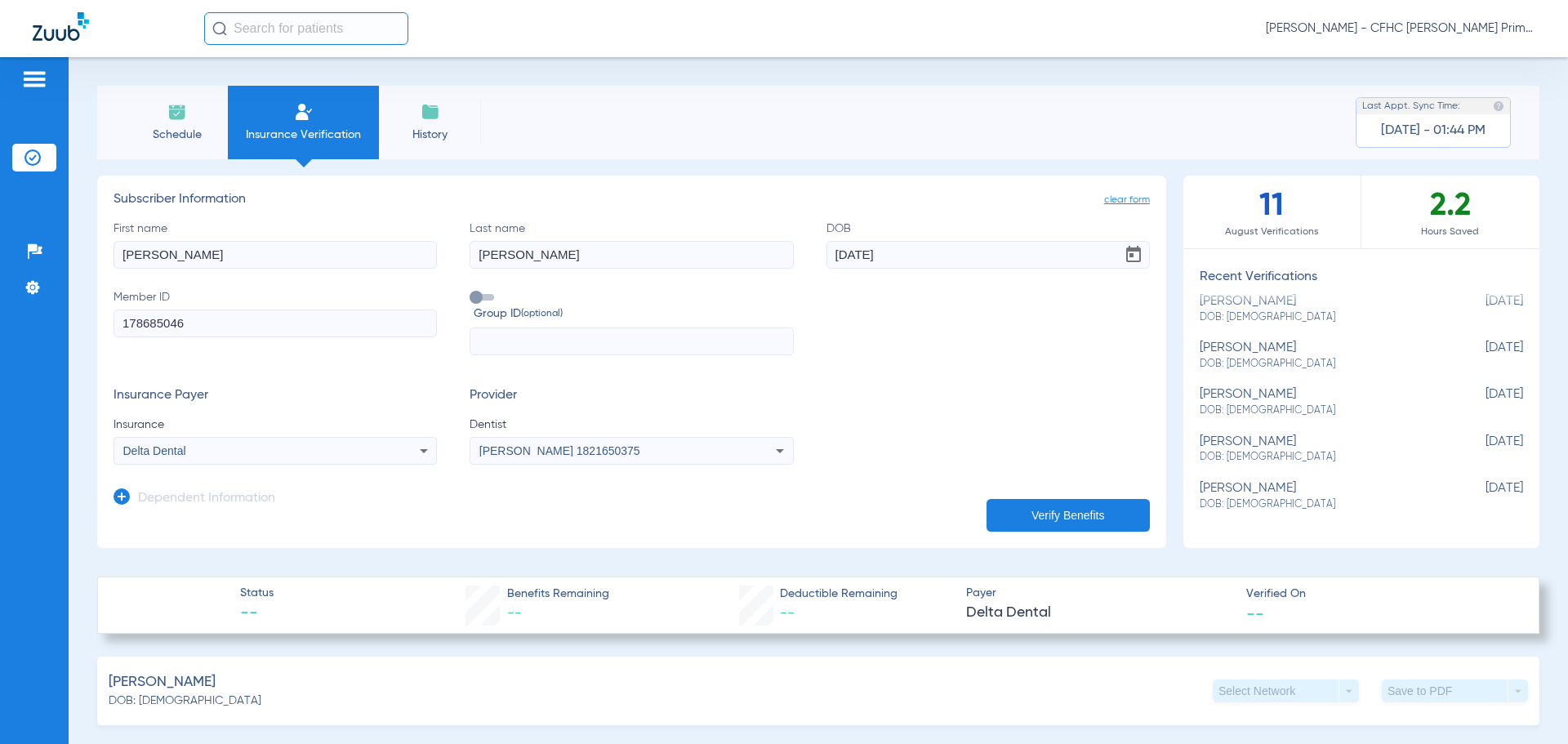
scroll to position [109, 0]
drag, startPoint x: 219, startPoint y: 326, endPoint x: 74, endPoint y: 306, distance: 146.4
click at [74, 306] on div "Schedule Insurance Verification History Last Appt. Sync Time: [DATE] - 01:44 PM…" at bounding box center [818, 401] width 1500 height 687
type input "004647312"
click at [1046, 524] on button "Verify Benefits" at bounding box center [1068, 515] width 163 height 32
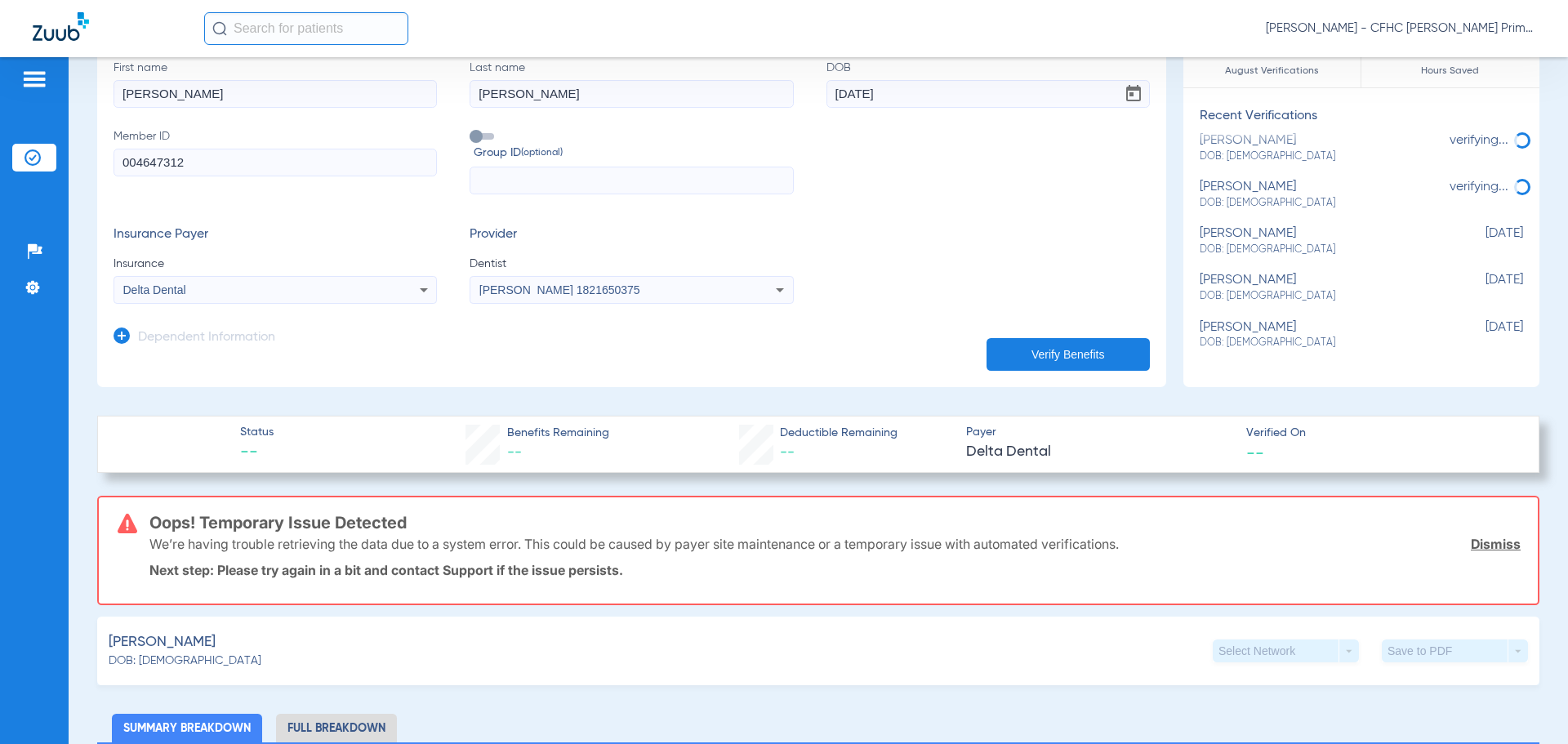
scroll to position [163, 0]
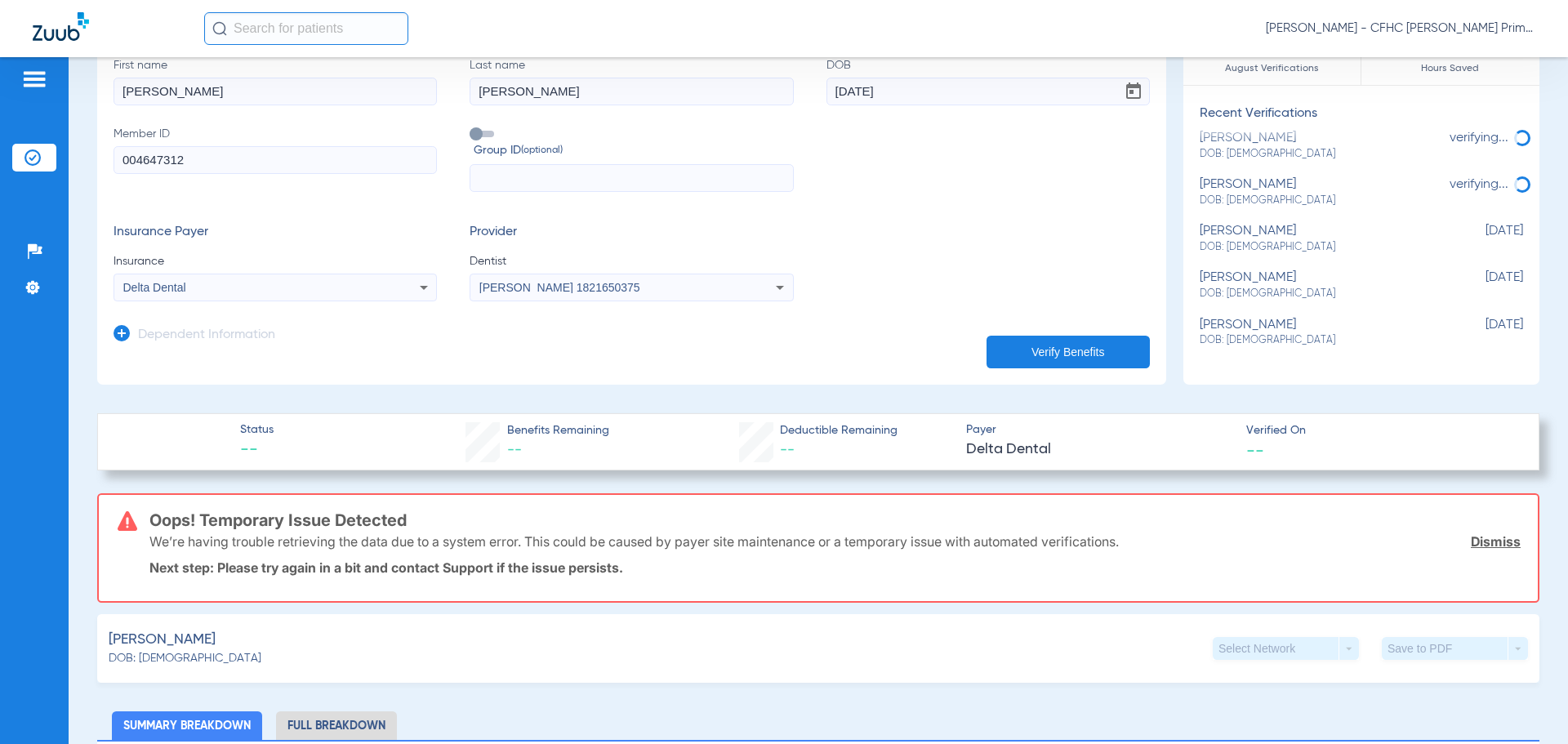
click at [1489, 537] on link "Dismiss" at bounding box center [1496, 541] width 50 height 17
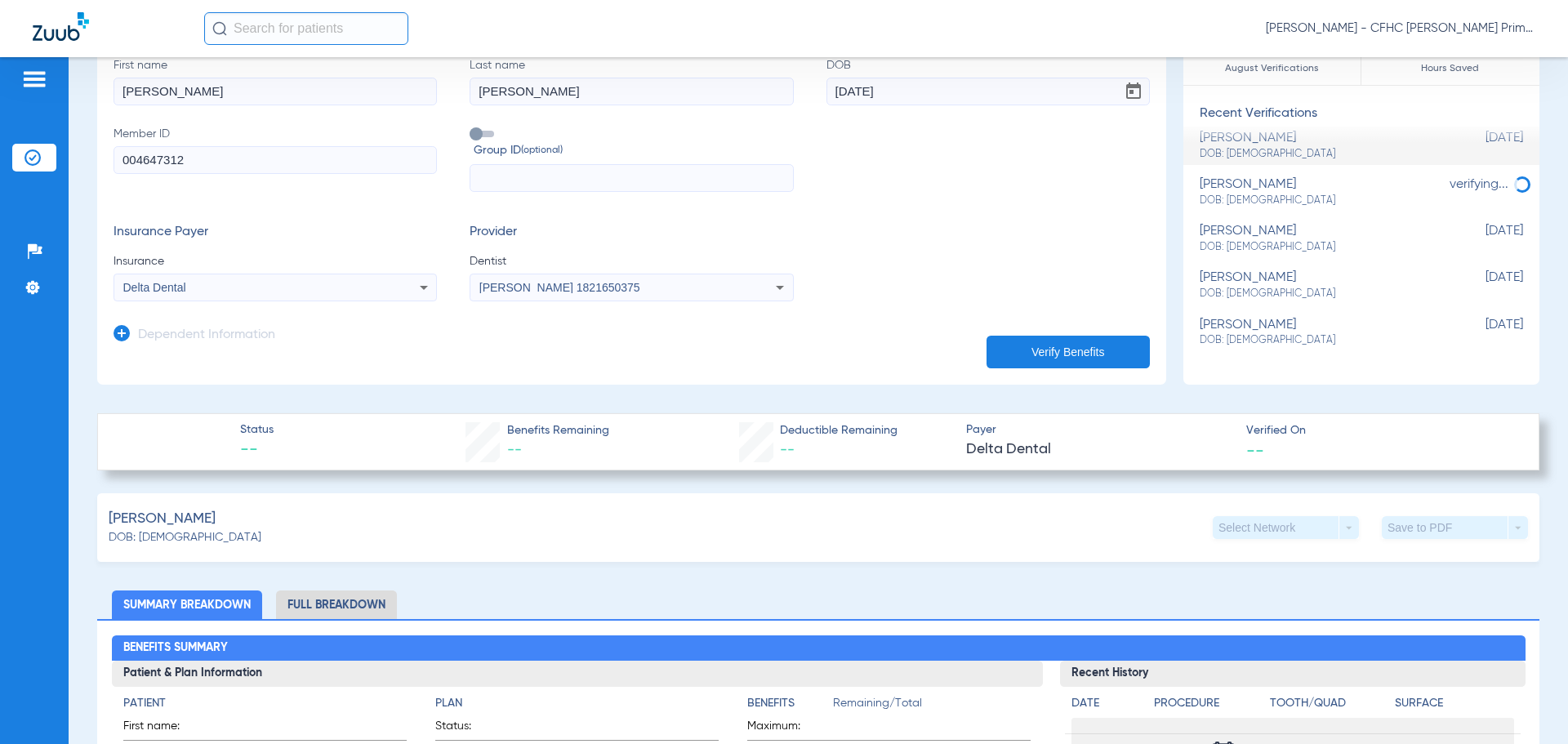
scroll to position [0, 0]
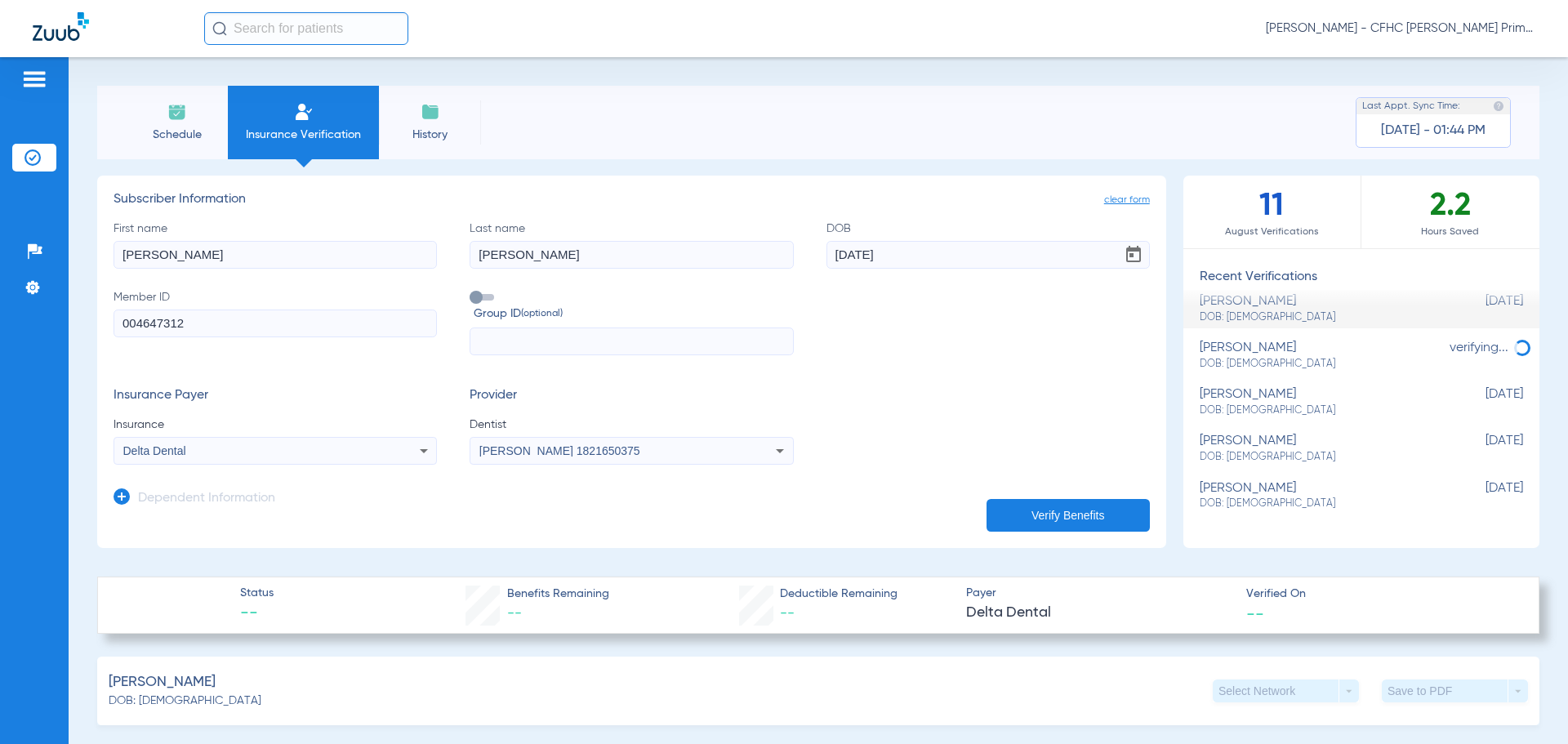
click at [1089, 509] on button "Verify Benefits" at bounding box center [1068, 515] width 163 height 32
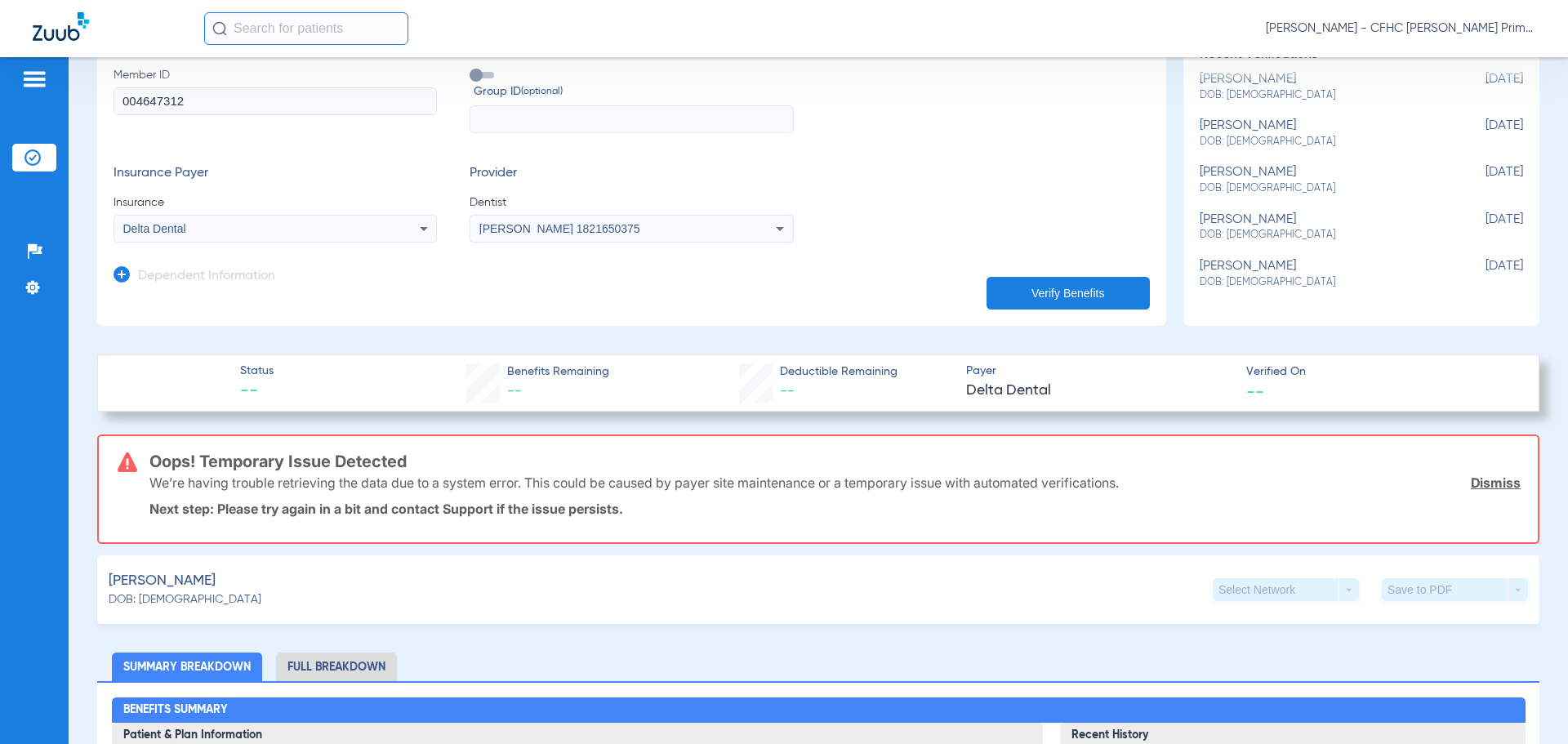
scroll to position [245, 0]
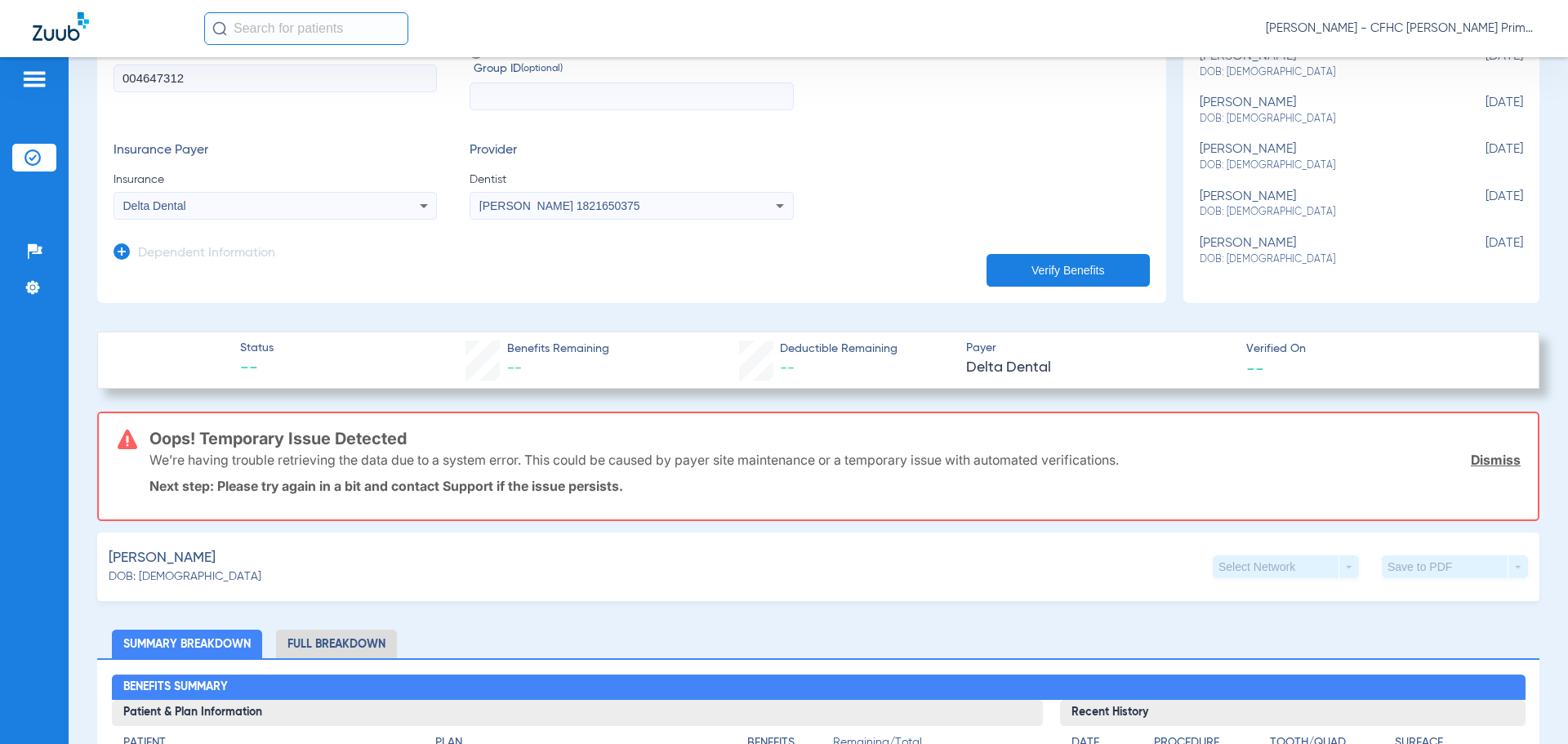
click at [1477, 462] on link "Dismiss" at bounding box center [1496, 460] width 50 height 17
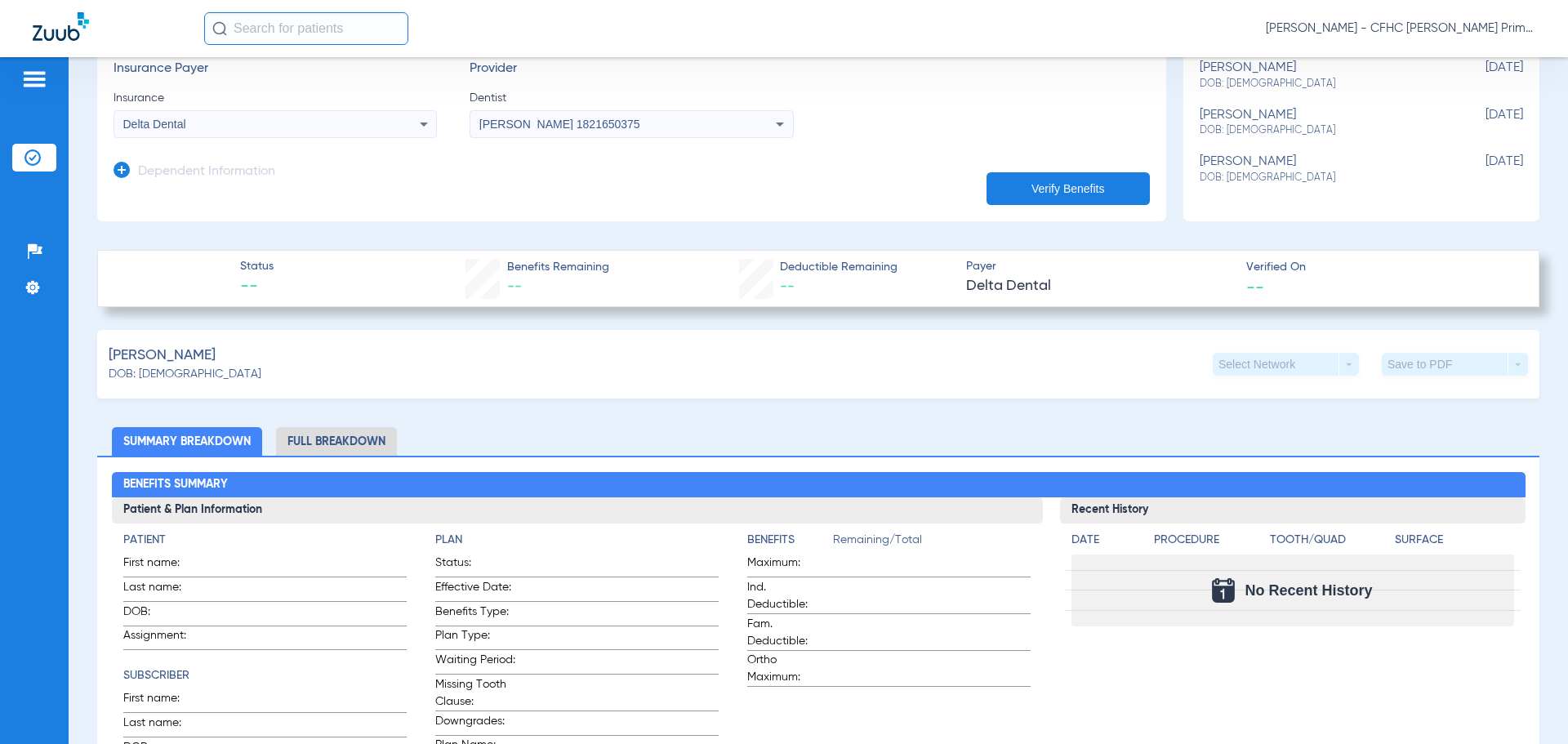
scroll to position [0, 0]
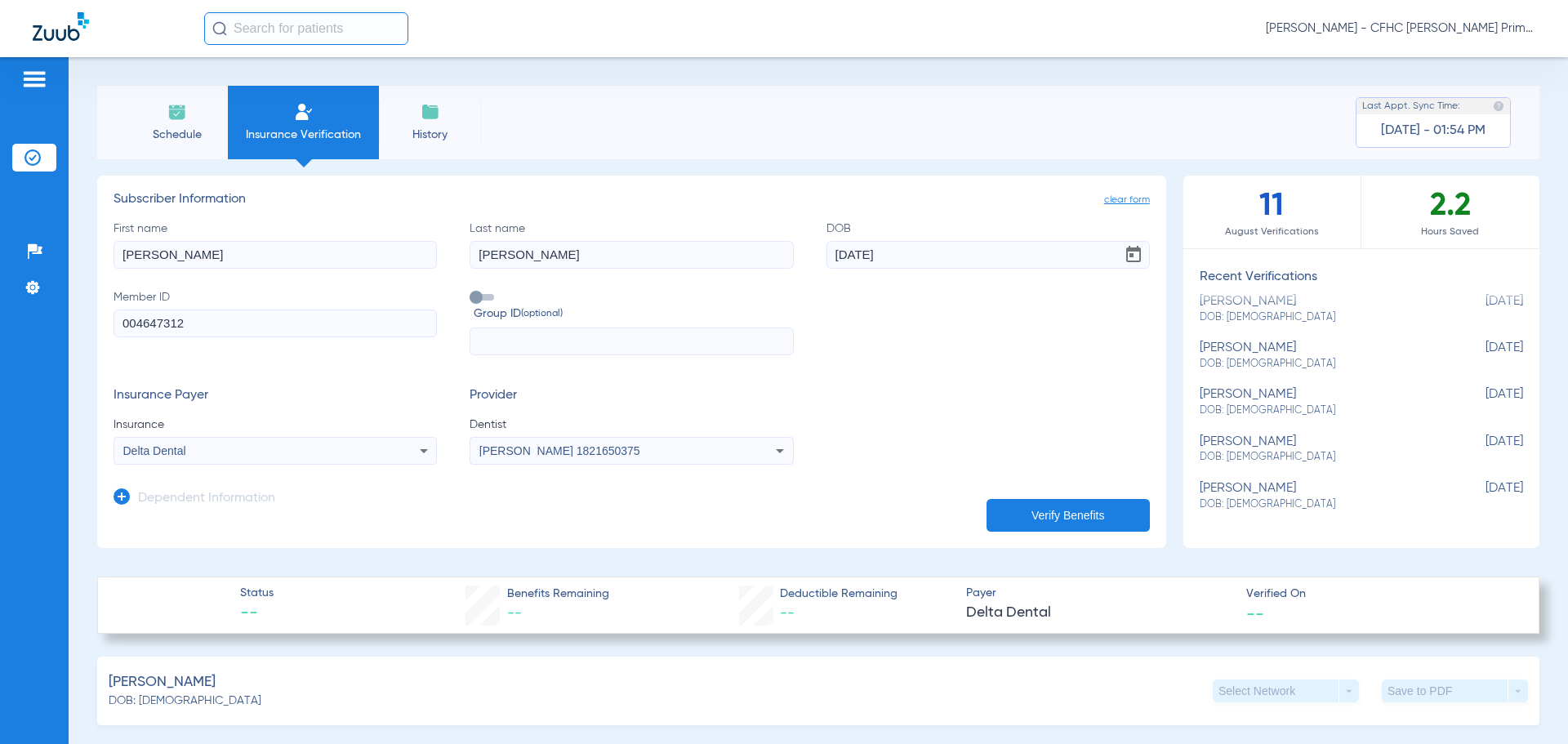
drag, startPoint x: 122, startPoint y: 321, endPoint x: 183, endPoint y: 325, distance: 61.1
click at [183, 325] on input "004647312" at bounding box center [275, 323] width 323 height 28
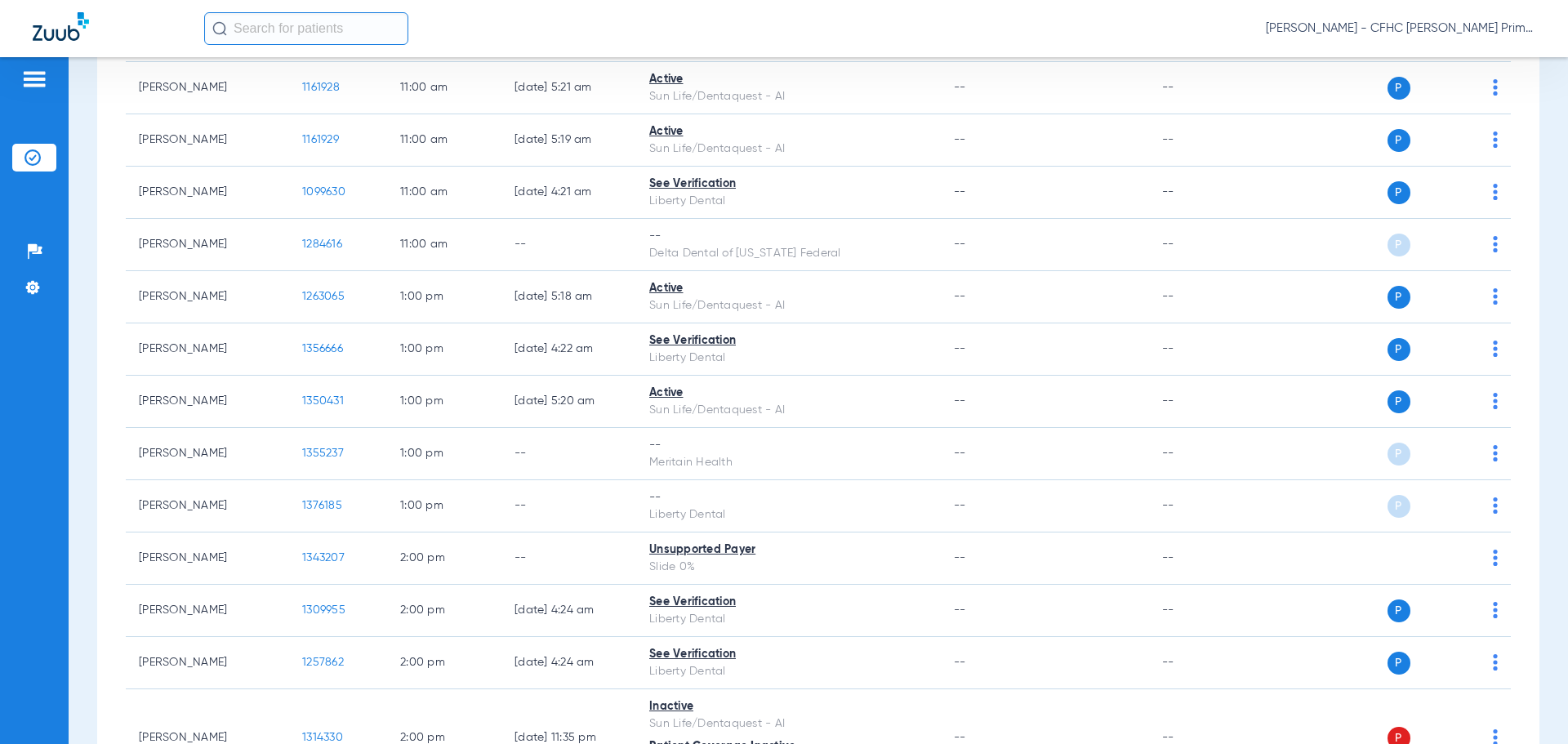
scroll to position [1143, 0]
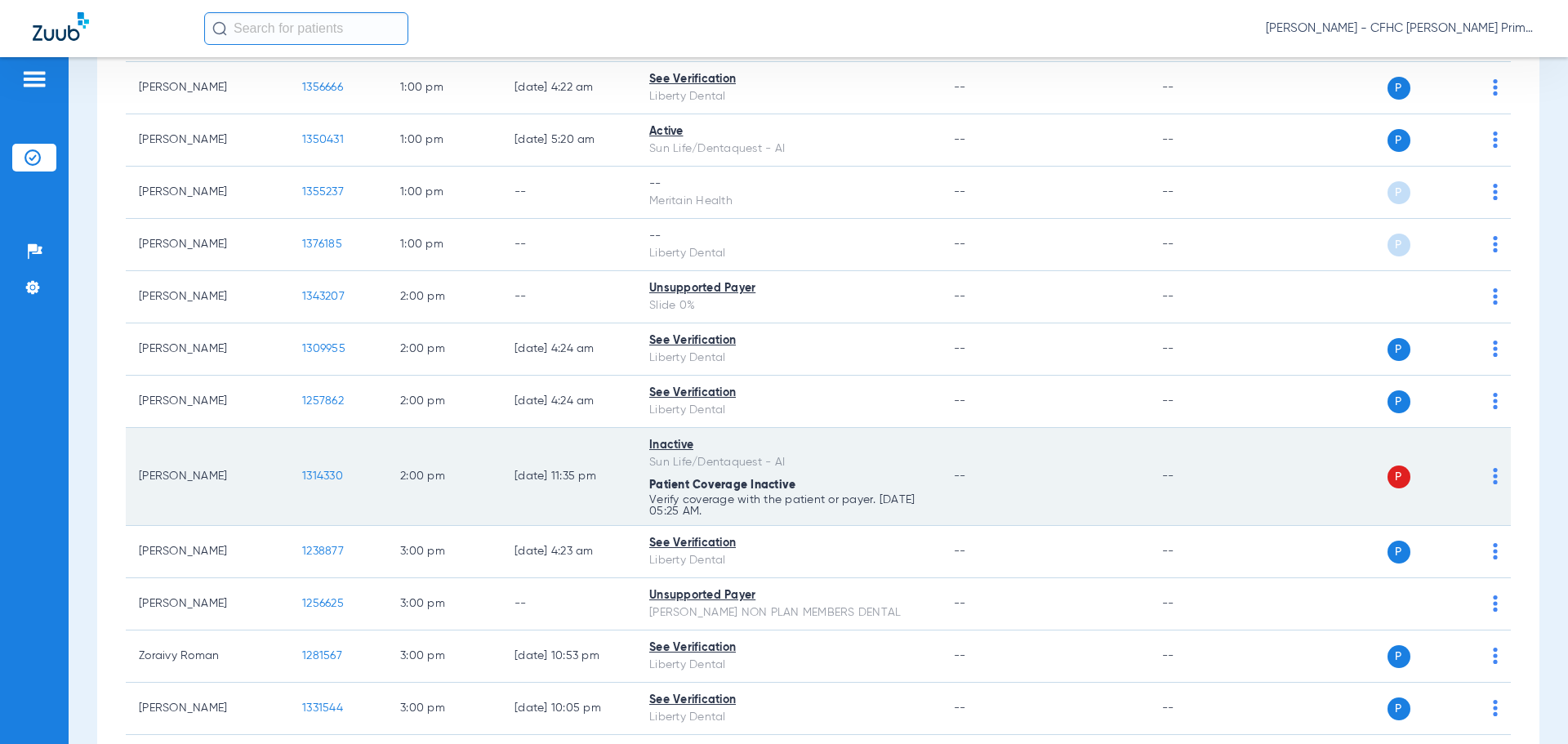
click at [332, 477] on span "1314330" at bounding box center [322, 476] width 41 height 11
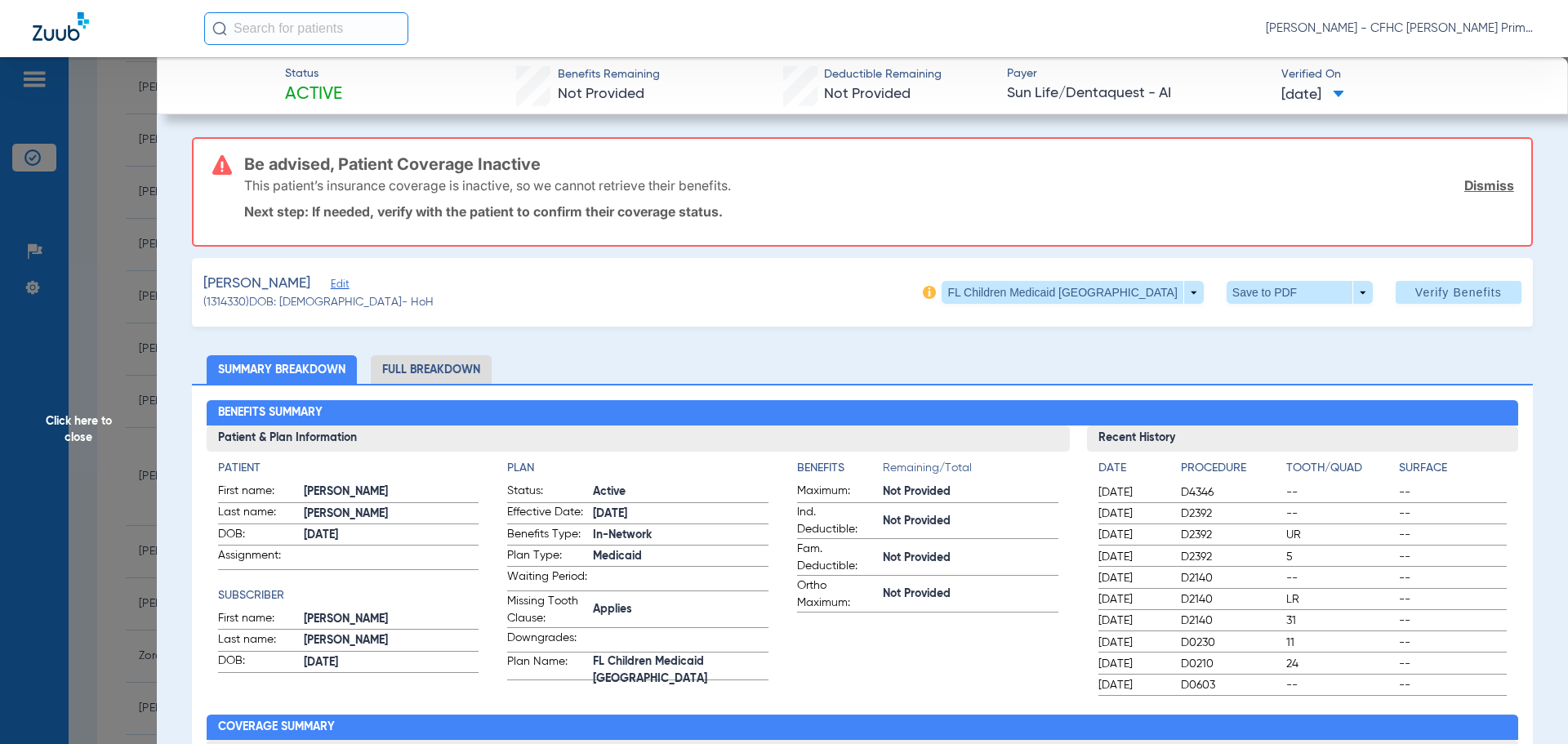
click at [1465, 186] on link "Dismiss" at bounding box center [1489, 185] width 50 height 17
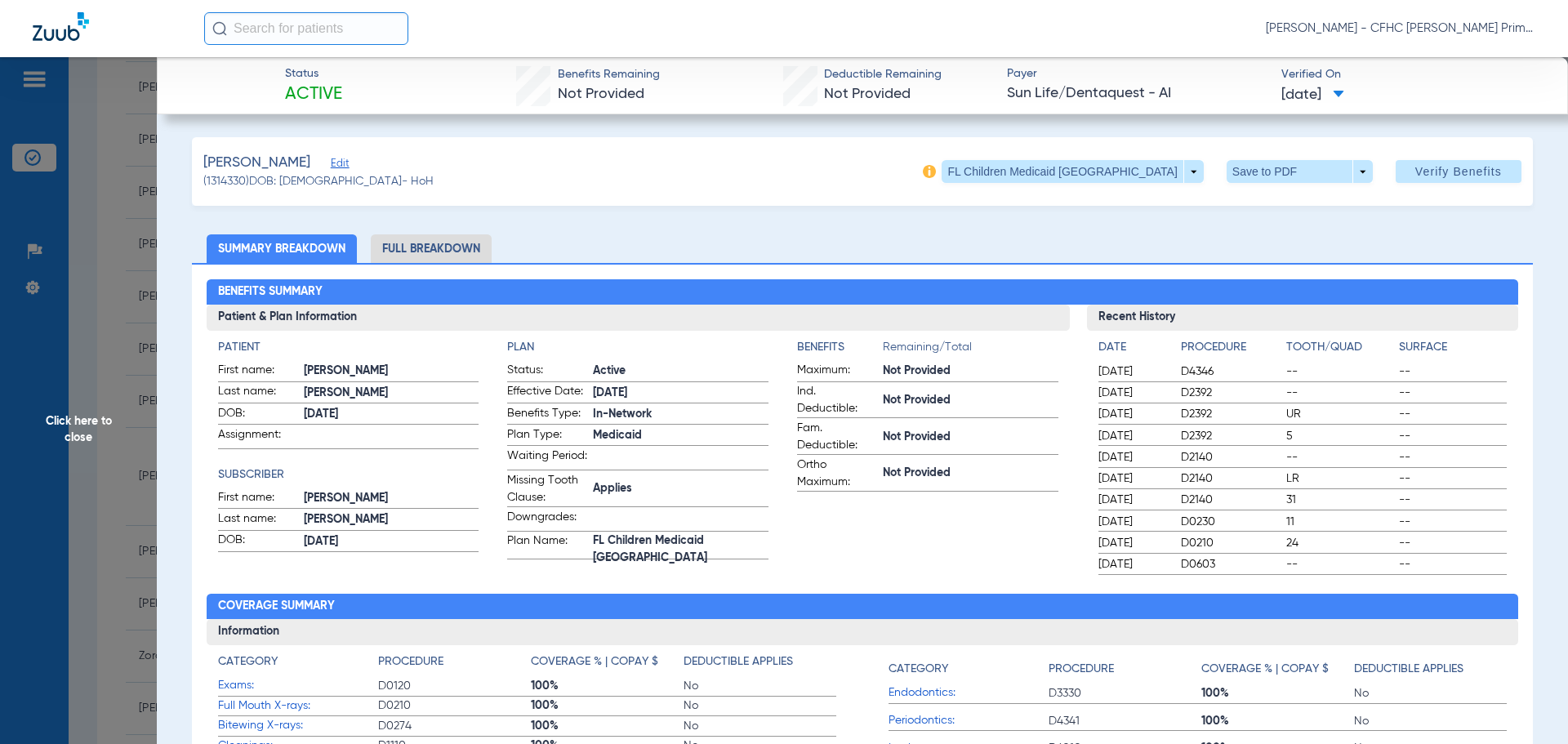
click at [441, 252] on li "Full Breakdown" at bounding box center [431, 248] width 121 height 29
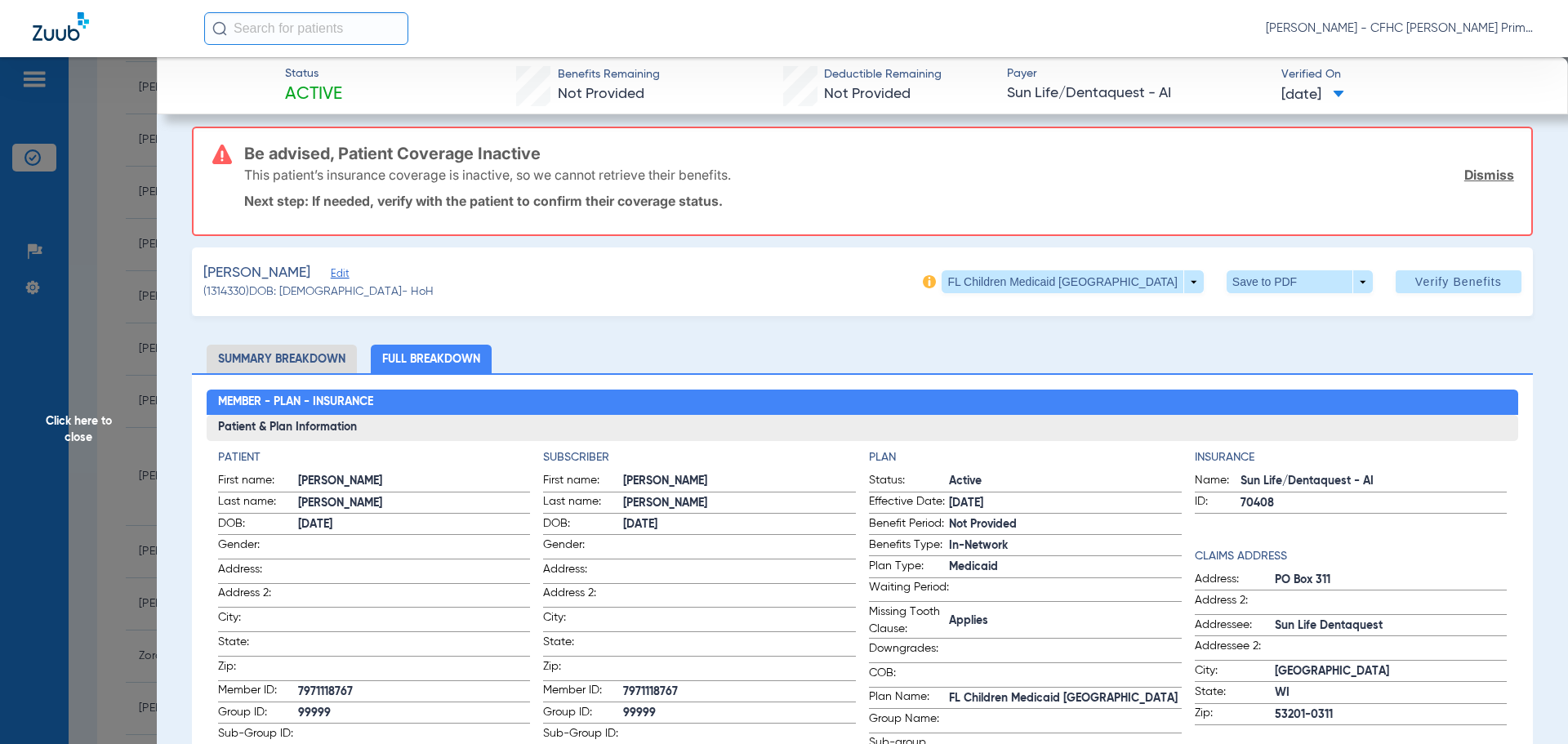
scroll to position [0, 0]
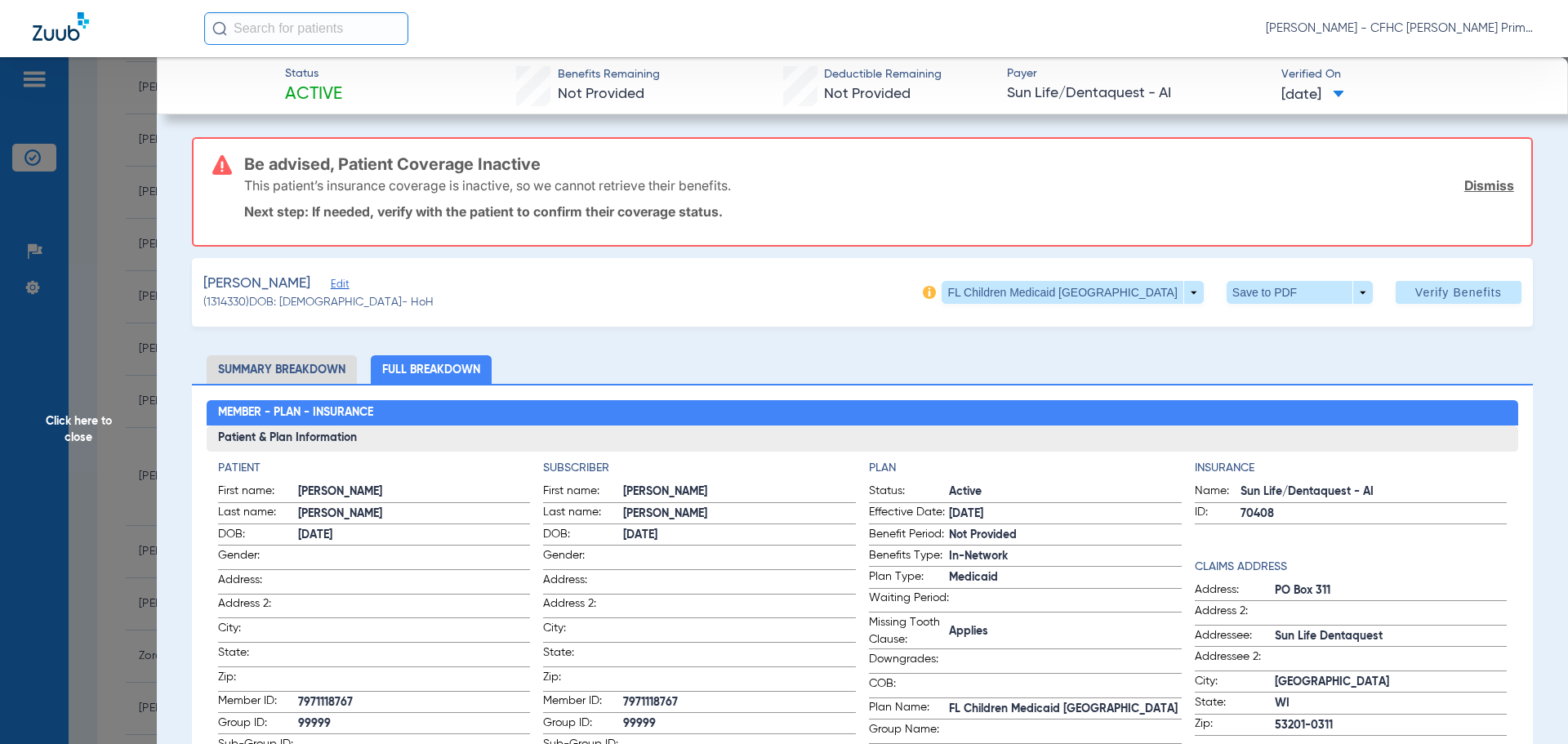
click at [1489, 187] on link "Dismiss" at bounding box center [1489, 185] width 50 height 17
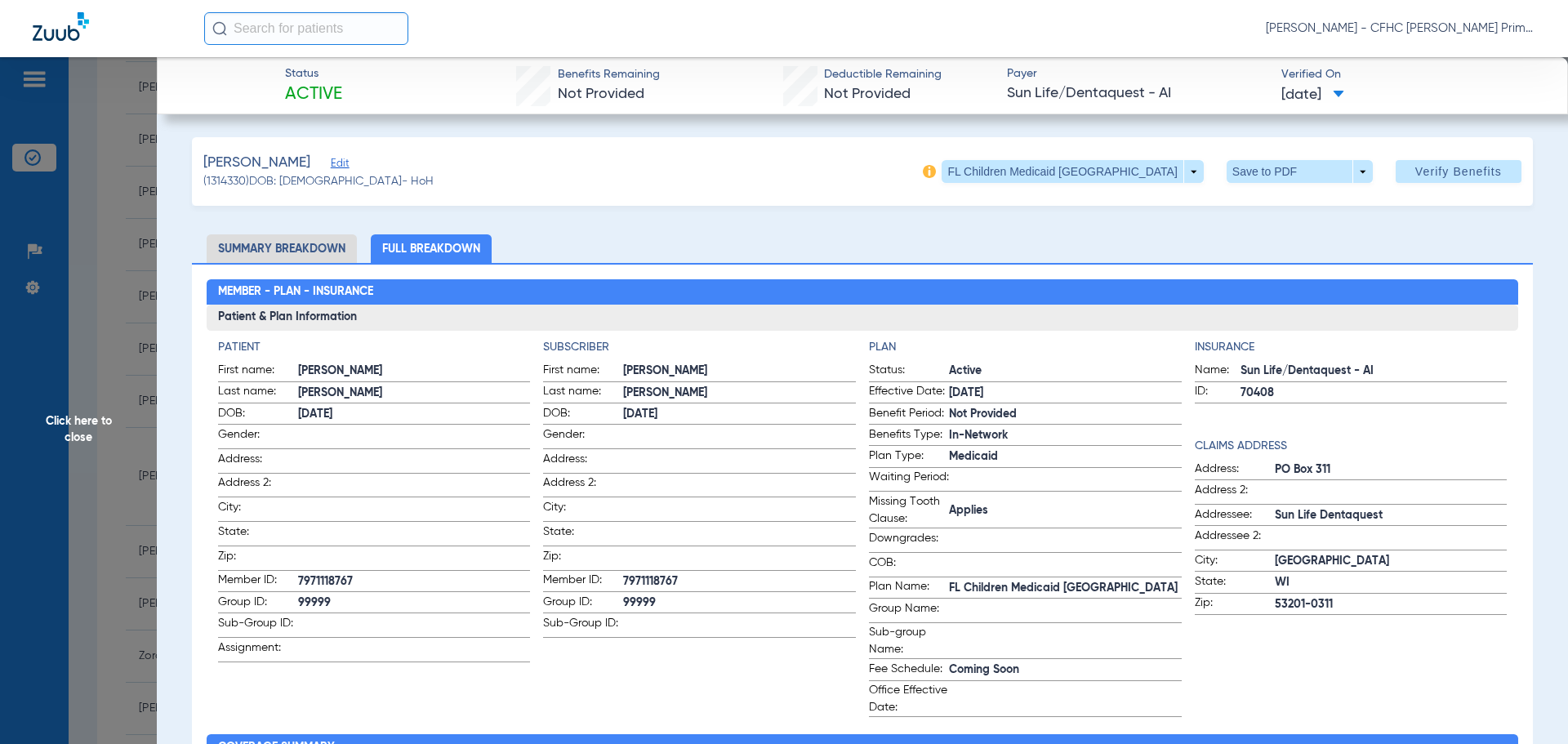
click at [330, 168] on span "Edit" at bounding box center [338, 165] width 15 height 16
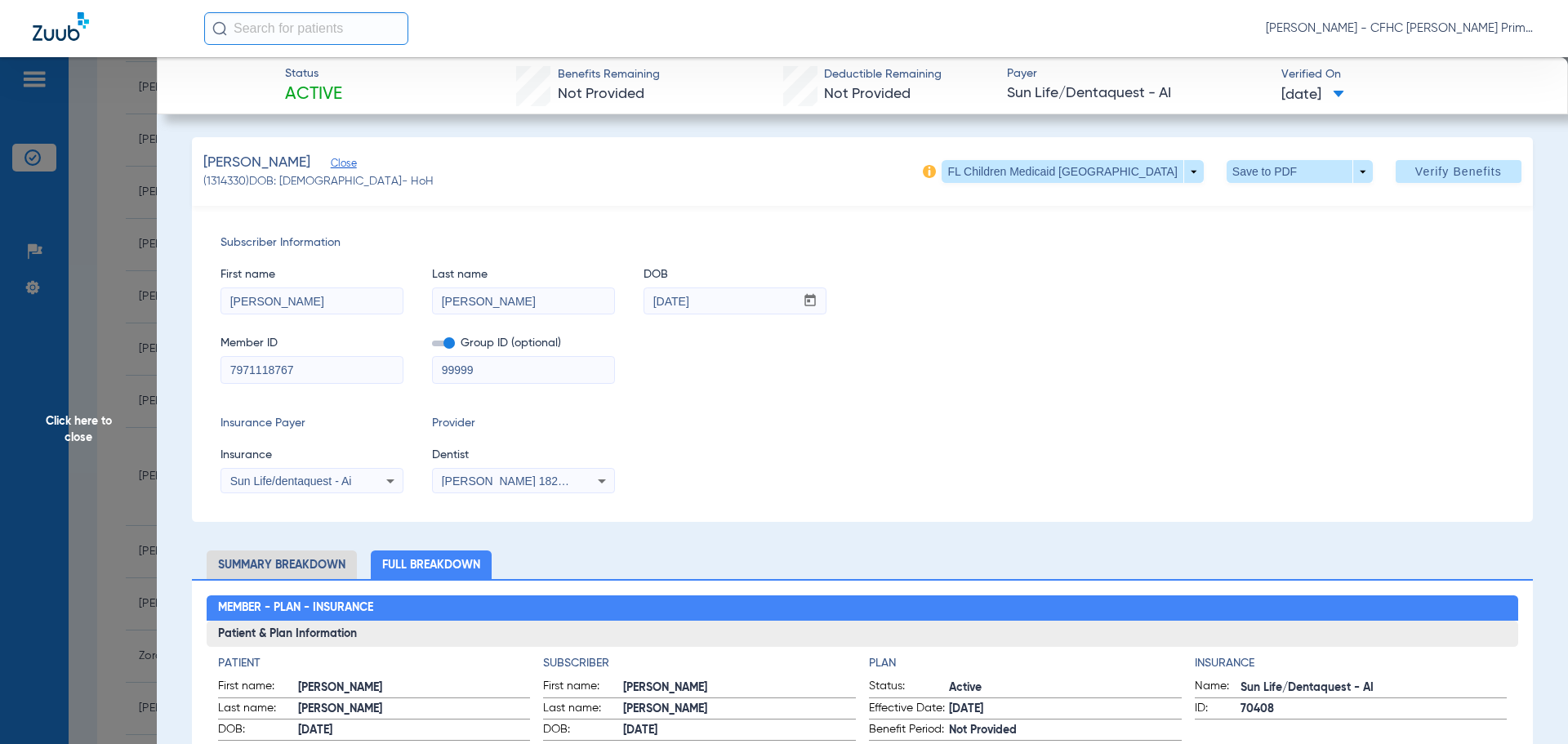
click at [447, 344] on span at bounding box center [443, 343] width 23 height 6
click at [432, 346] on input "checkbox" at bounding box center [432, 346] width 0 height 0
click at [1415, 177] on span "Verify Benefits" at bounding box center [1459, 171] width 87 height 13
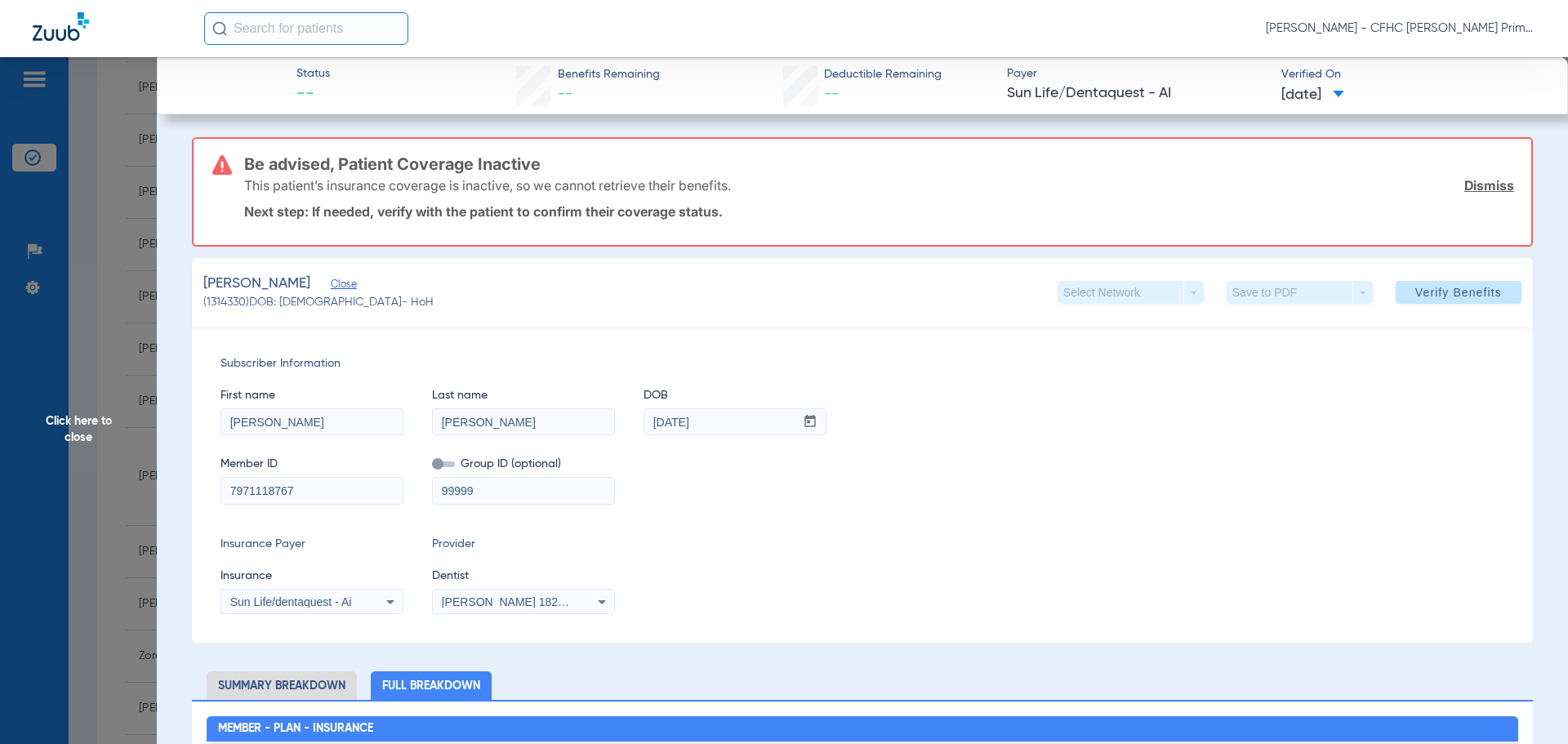
click at [1464, 186] on link "Dismiss" at bounding box center [1489, 185] width 50 height 17
